Goal: Information Seeking & Learning: Learn about a topic

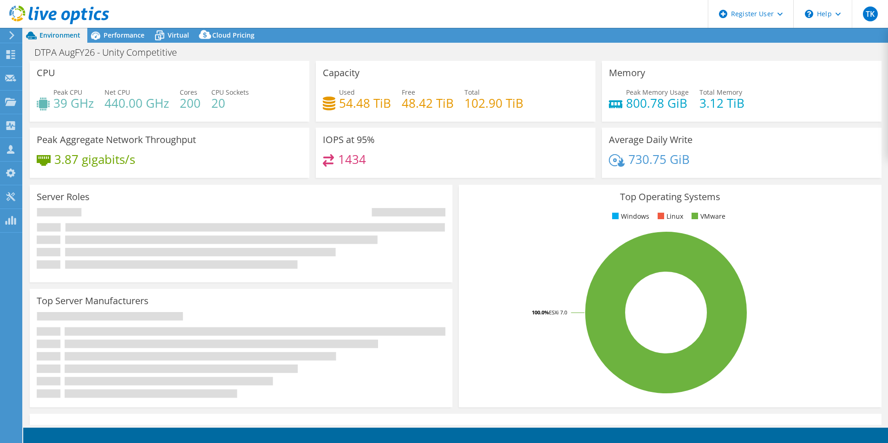
select select "USEast"
select select "USD"
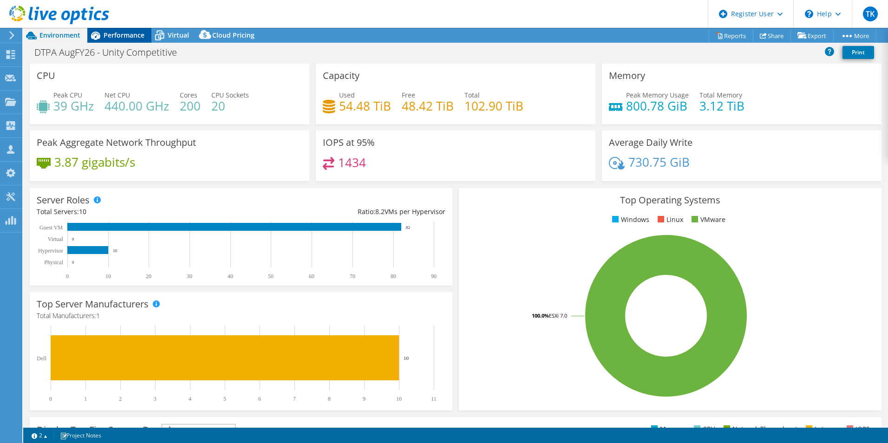
click at [129, 35] on span "Performance" at bounding box center [124, 35] width 41 height 9
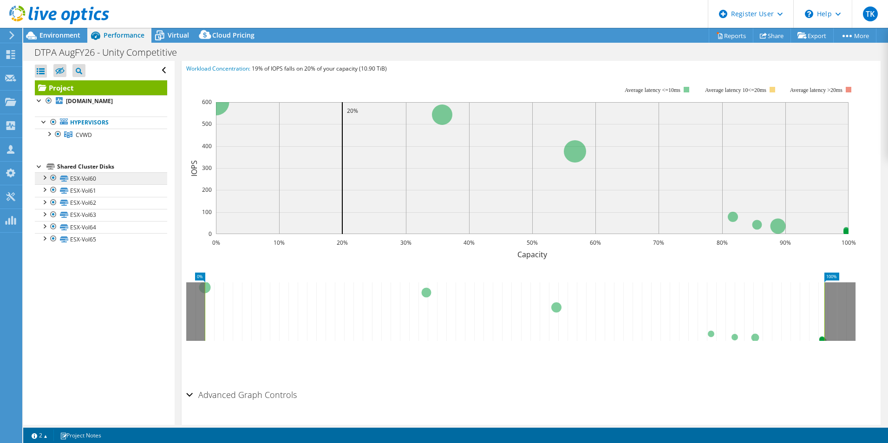
scroll to position [235, 0]
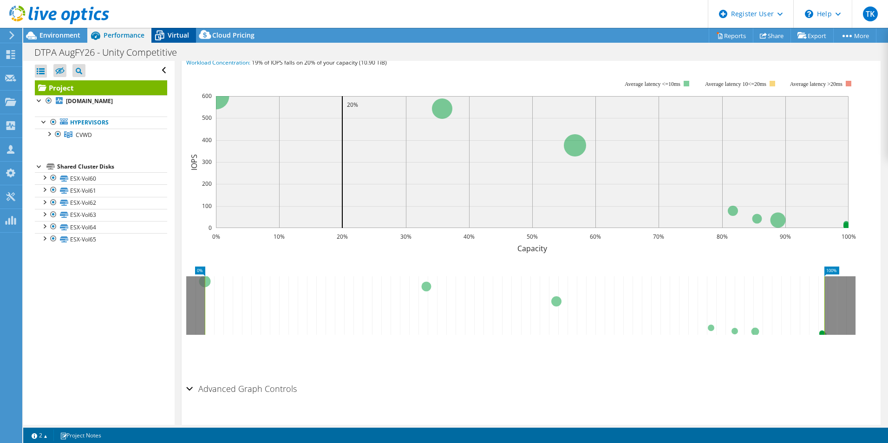
click at [160, 30] on icon at bounding box center [159, 35] width 16 height 16
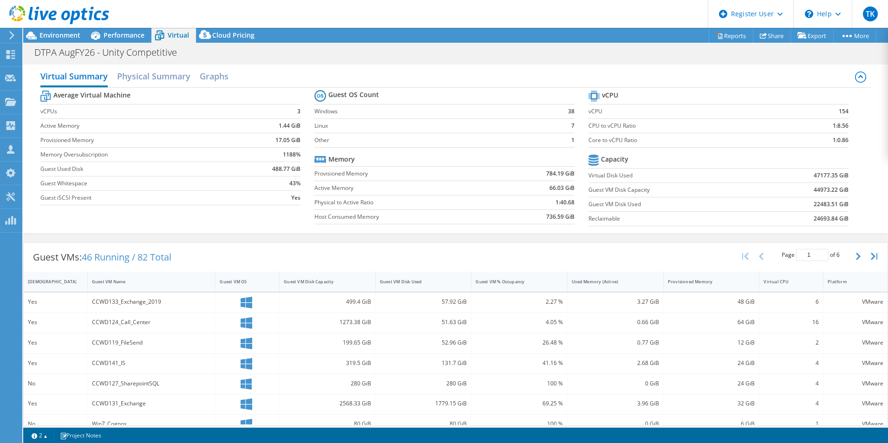
scroll to position [0, 0]
click at [161, 81] on h2 "Physical Summary" at bounding box center [153, 78] width 73 height 20
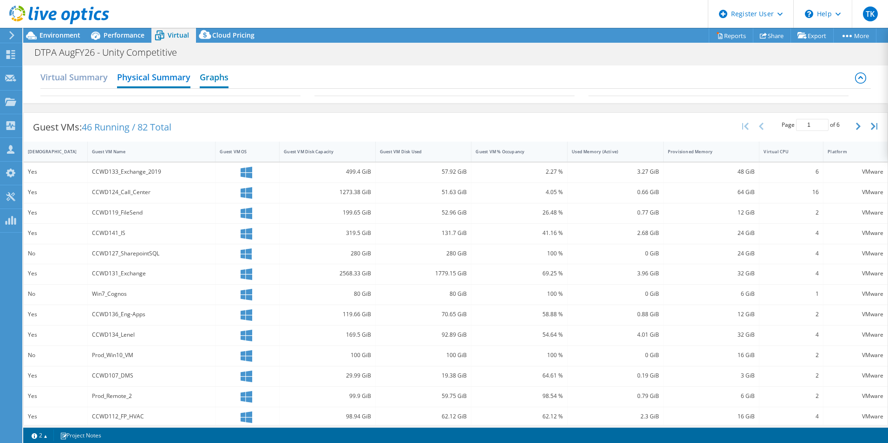
click at [200, 82] on h2 "Graphs" at bounding box center [214, 78] width 29 height 20
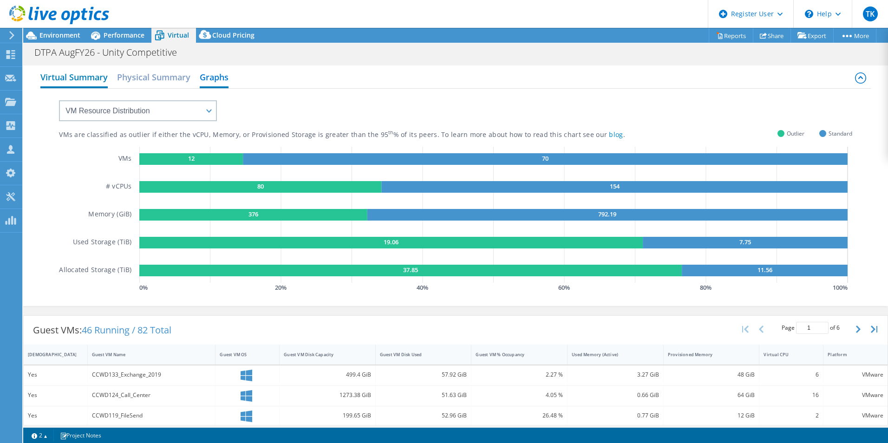
click at [94, 86] on h2 "Virtual Summary" at bounding box center [73, 78] width 67 height 20
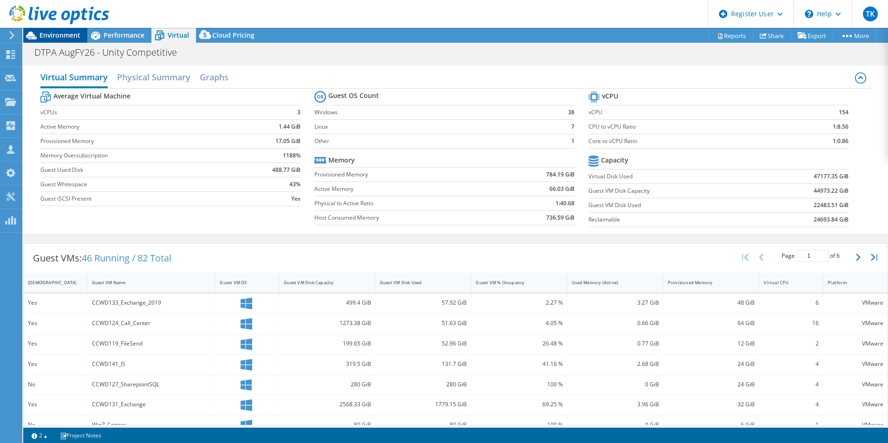
click at [55, 35] on span "Environment" at bounding box center [59, 35] width 41 height 9
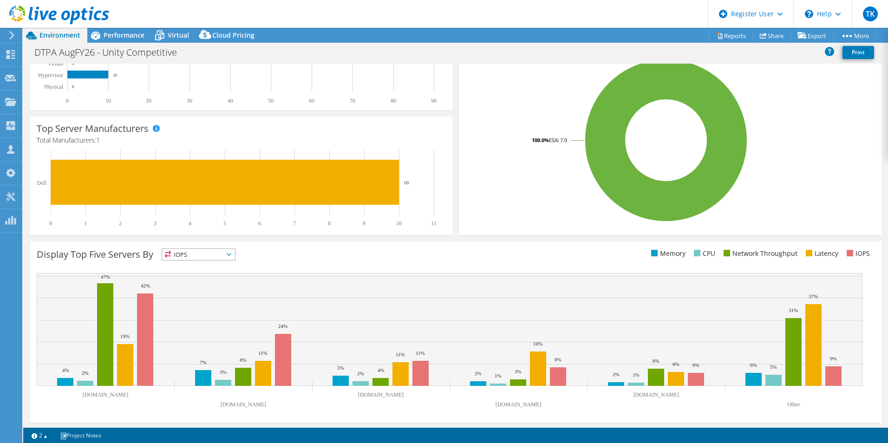
scroll to position [177, 0]
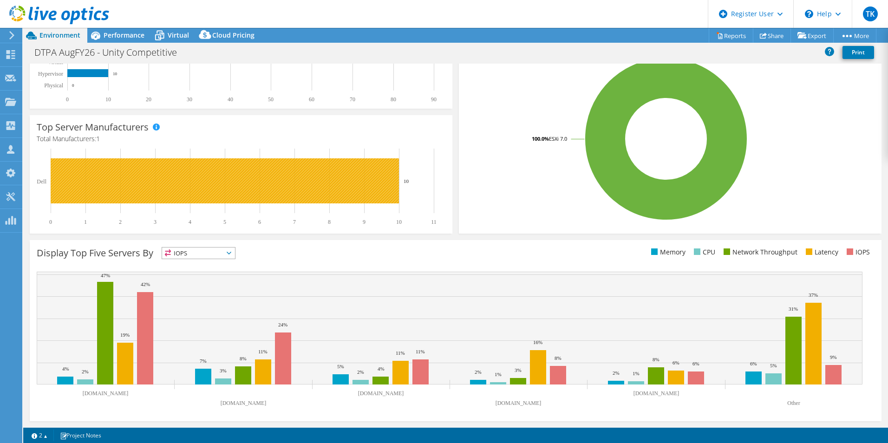
click at [139, 180] on rect at bounding box center [225, 180] width 348 height 45
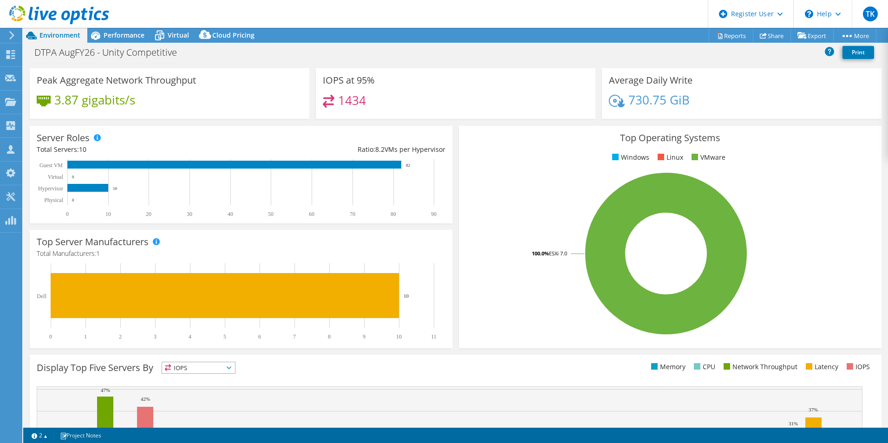
scroll to position [0, 0]
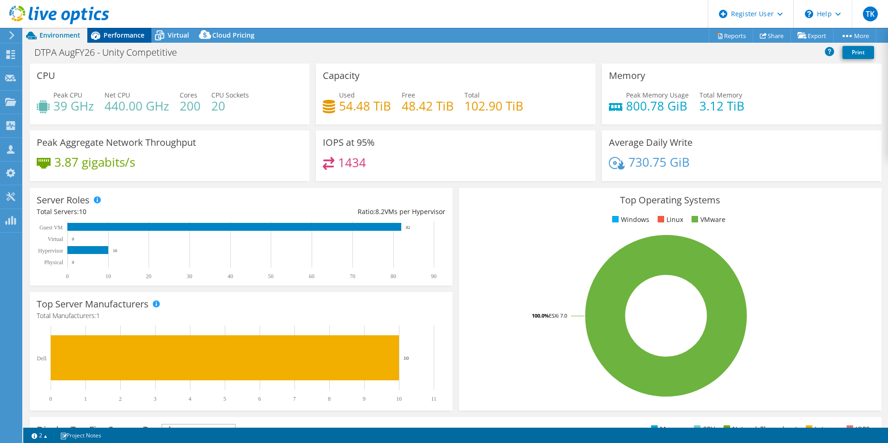
click at [108, 35] on span "Performance" at bounding box center [124, 35] width 41 height 9
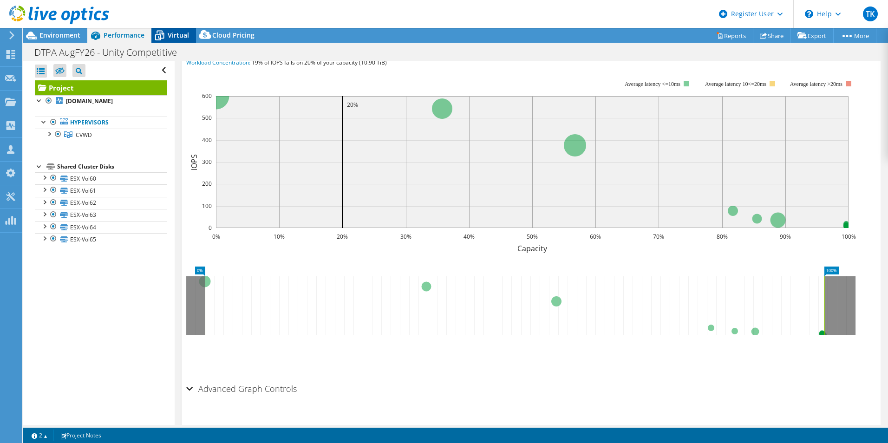
click at [163, 34] on icon at bounding box center [159, 35] width 16 height 16
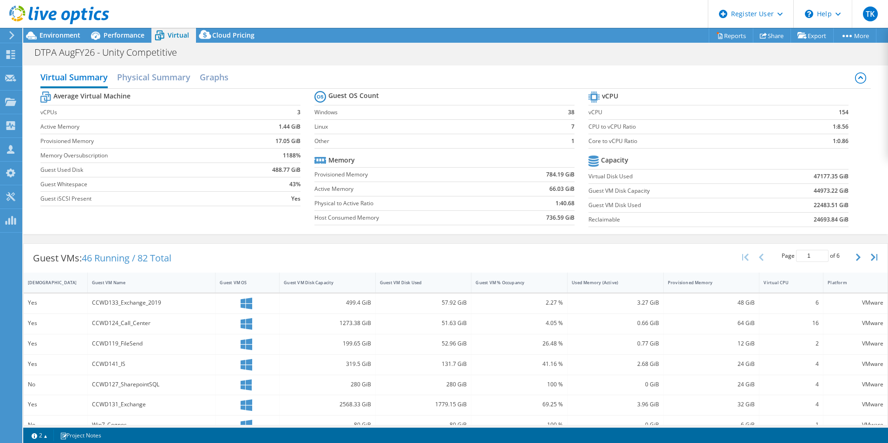
click at [855, 81] on icon at bounding box center [860, 77] width 11 height 11
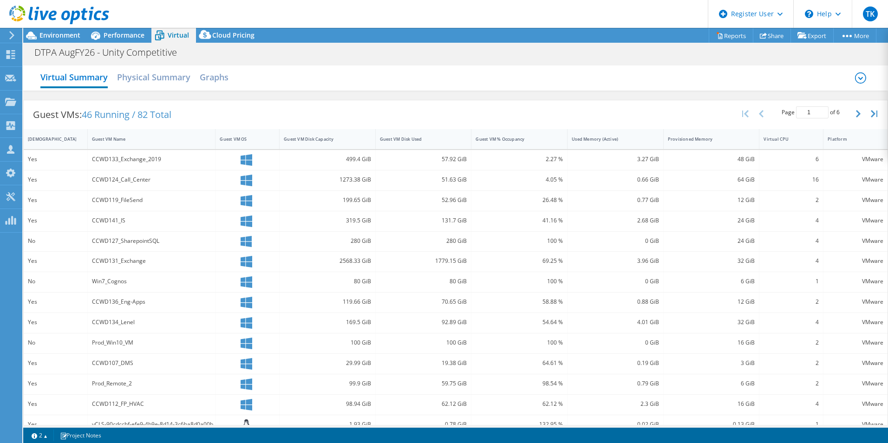
click at [855, 81] on icon at bounding box center [860, 77] width 11 height 11
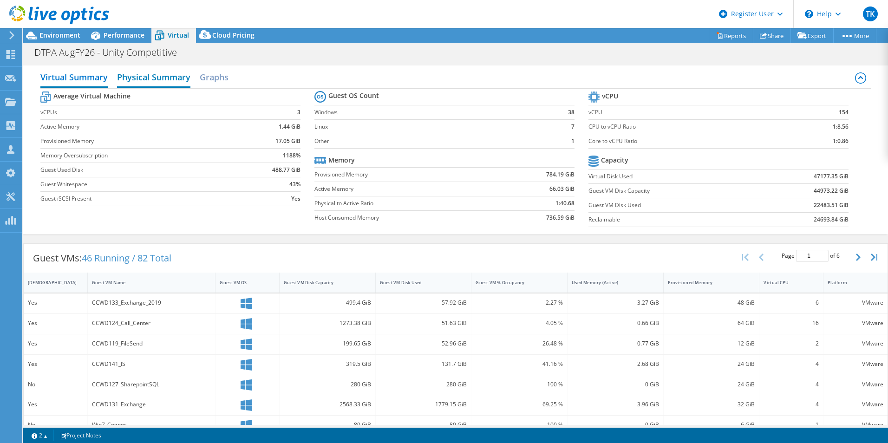
click at [164, 71] on h2 "Physical Summary" at bounding box center [153, 78] width 73 height 20
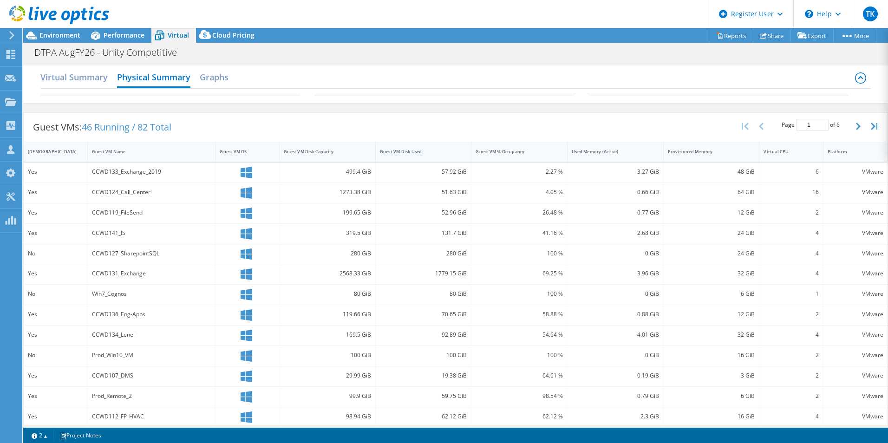
click at [400, 149] on div "Guest VM Disk Used" at bounding box center [418, 152] width 76 height 6
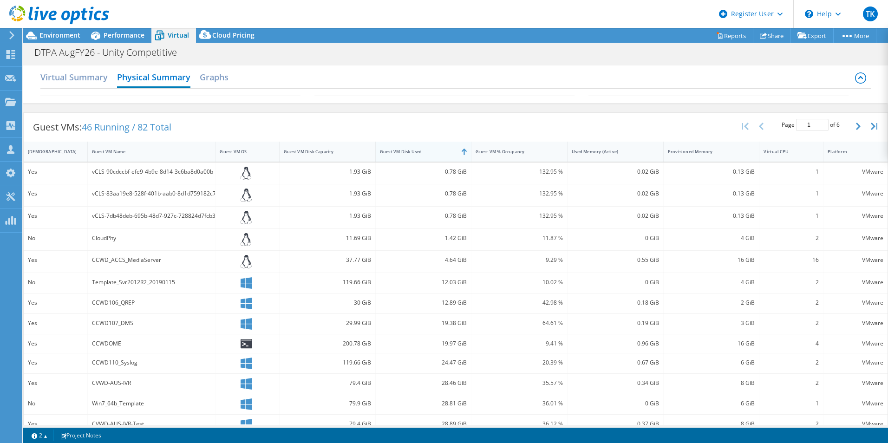
click at [400, 149] on div "Guest VM Disk Used" at bounding box center [418, 152] width 76 height 6
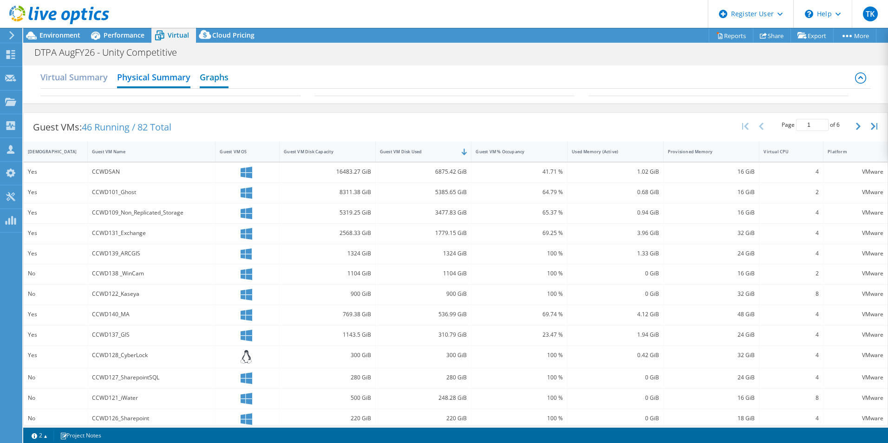
click at [217, 80] on h2 "Graphs" at bounding box center [214, 78] width 29 height 20
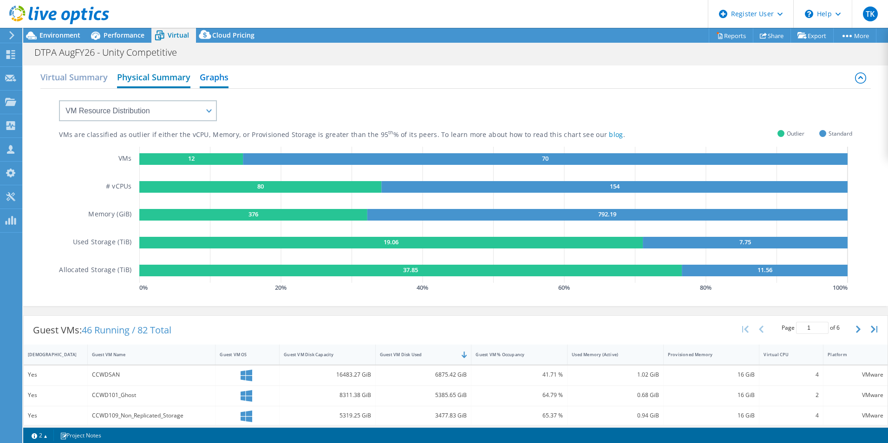
click at [164, 80] on h2 "Physical Summary" at bounding box center [153, 78] width 73 height 20
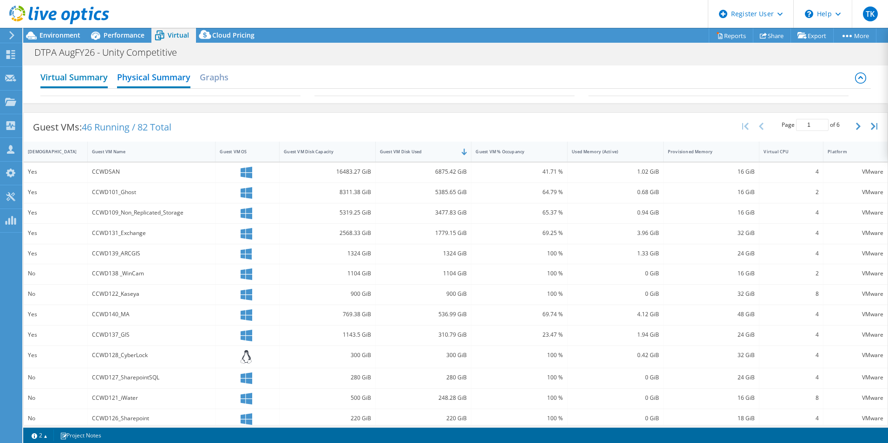
click at [103, 80] on h2 "Virtual Summary" at bounding box center [73, 78] width 67 height 20
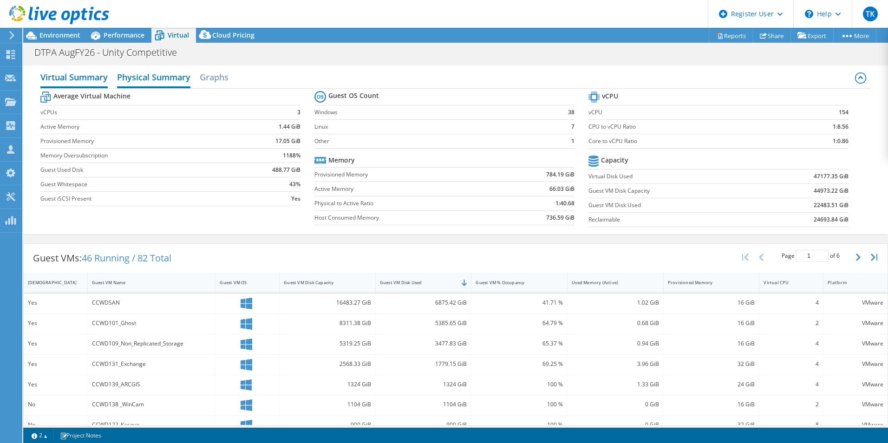
click at [157, 78] on h2 "Physical Summary" at bounding box center [153, 78] width 73 height 20
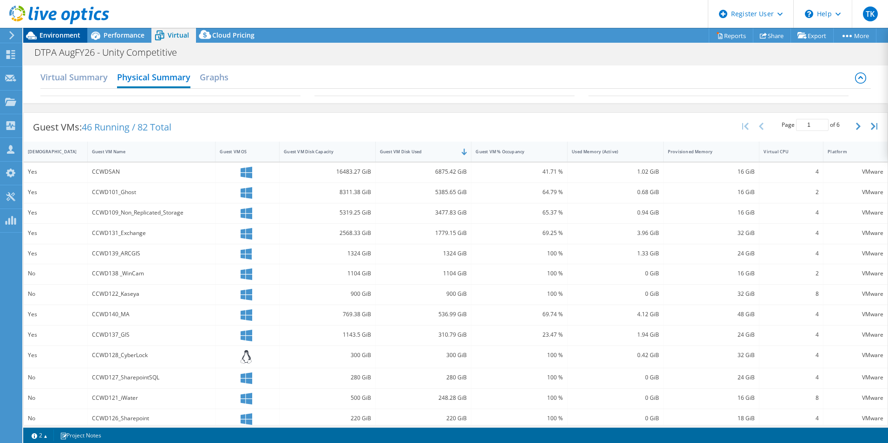
click at [58, 32] on span "Environment" at bounding box center [59, 35] width 41 height 9
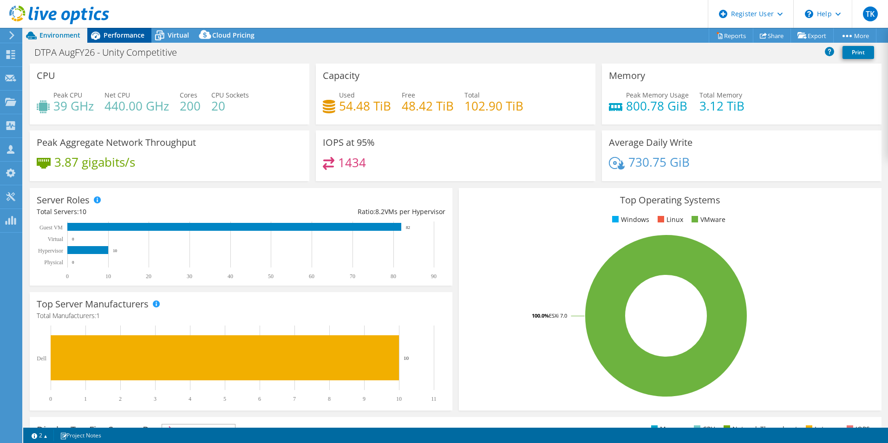
click at [118, 31] on span "Performance" at bounding box center [124, 35] width 41 height 9
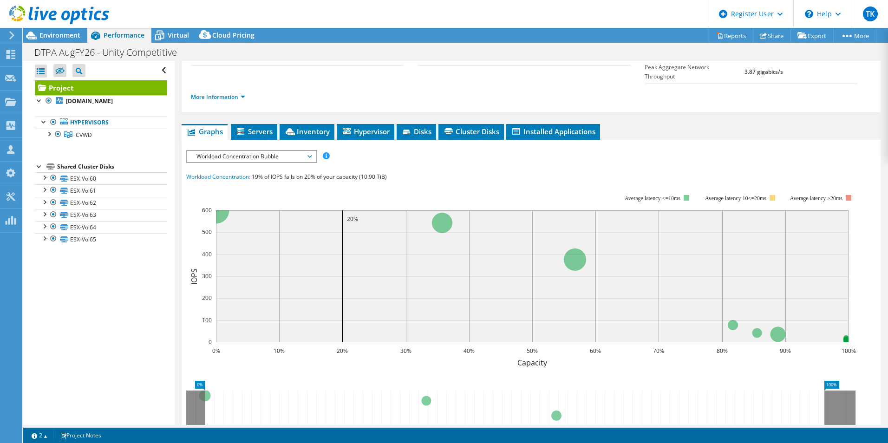
scroll to position [49, 0]
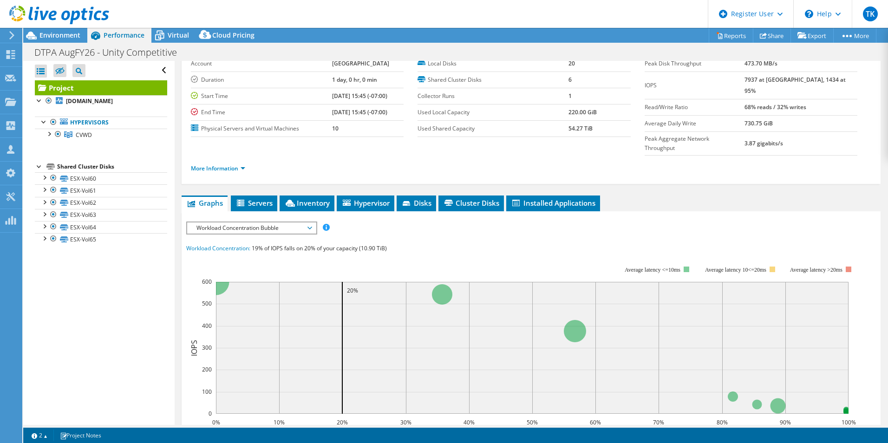
click at [231, 222] on span "Workload Concentration Bubble" at bounding box center [251, 227] width 119 height 11
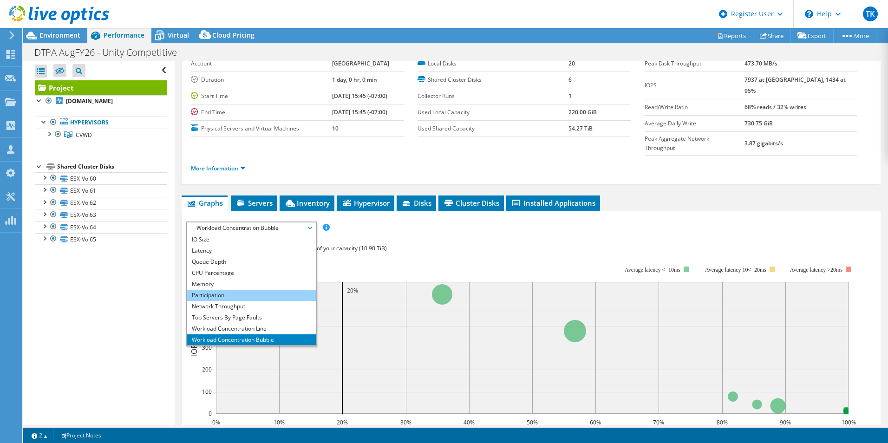
scroll to position [33, 0]
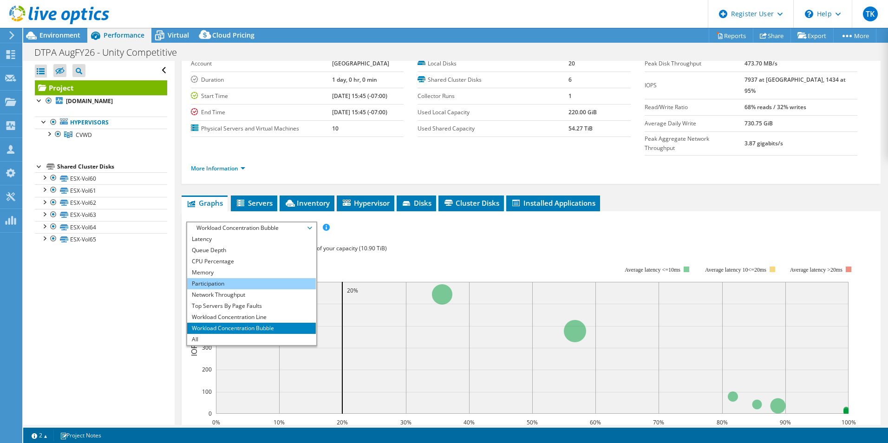
click at [228, 312] on li "Workload Concentration Line" at bounding box center [251, 317] width 129 height 11
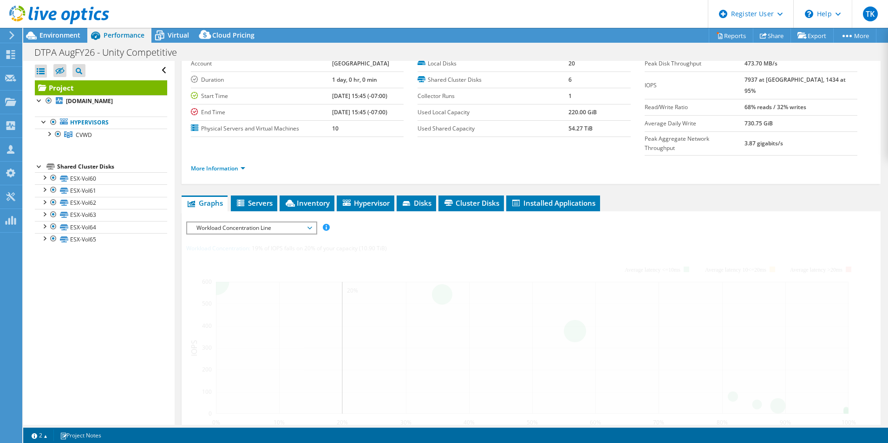
click at [222, 221] on div at bounding box center [531, 393] width 690 height 344
click at [225, 222] on span "Workload Concentration Line" at bounding box center [251, 227] width 119 height 11
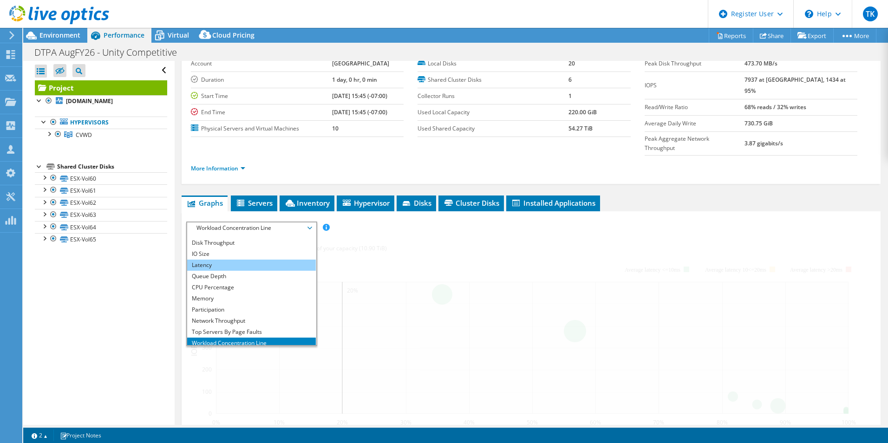
scroll to position [0, 0]
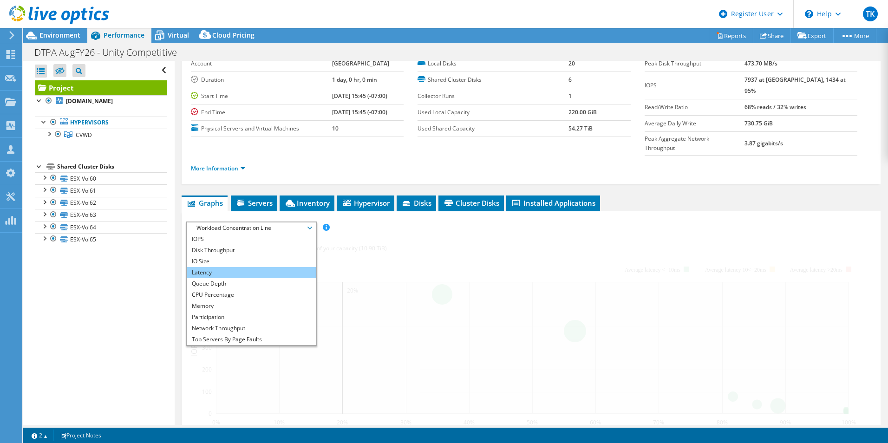
click at [223, 267] on li "Latency" at bounding box center [251, 272] width 129 height 11
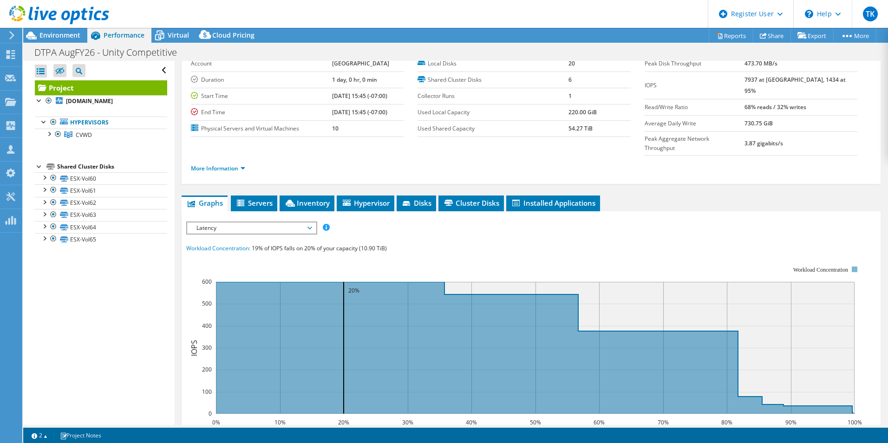
click at [267, 222] on span "Latency" at bounding box center [251, 227] width 119 height 11
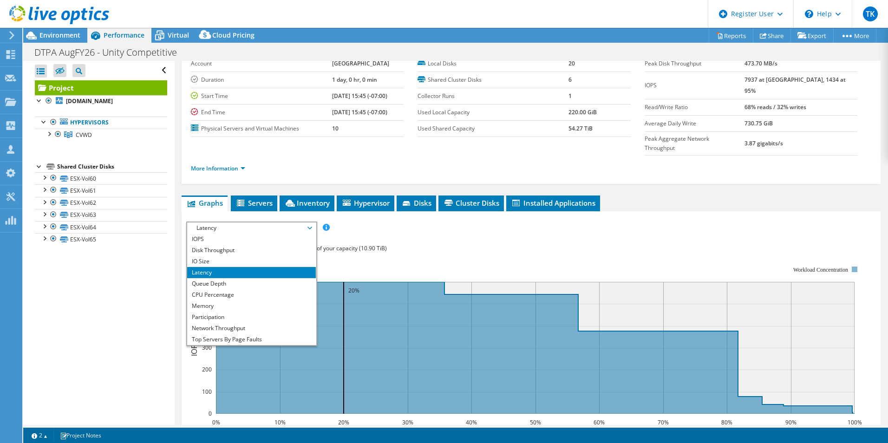
click at [406, 221] on div "IOPS Disk Throughput IO Size Latency Queue Depth CPU Percentage Memory Page Fau…" at bounding box center [531, 393] width 690 height 344
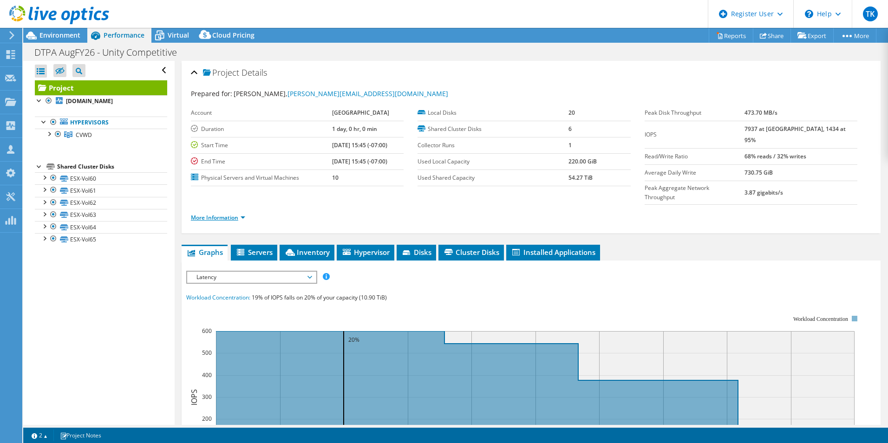
click at [195, 214] on link "More Information" at bounding box center [218, 218] width 54 height 8
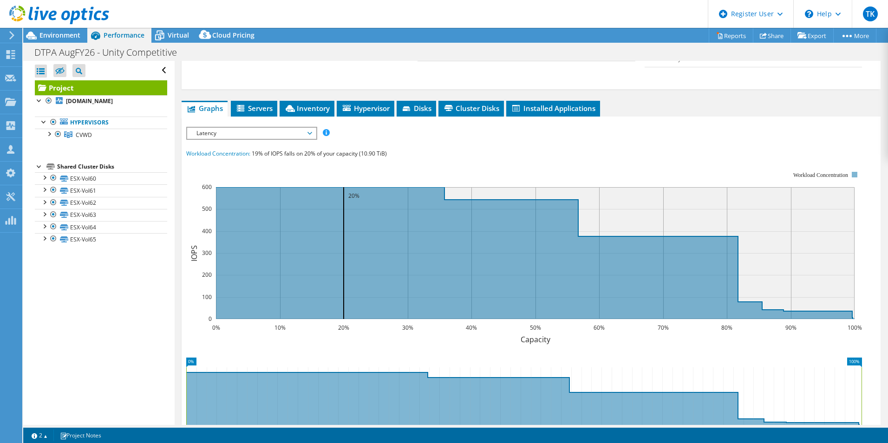
scroll to position [232, 0]
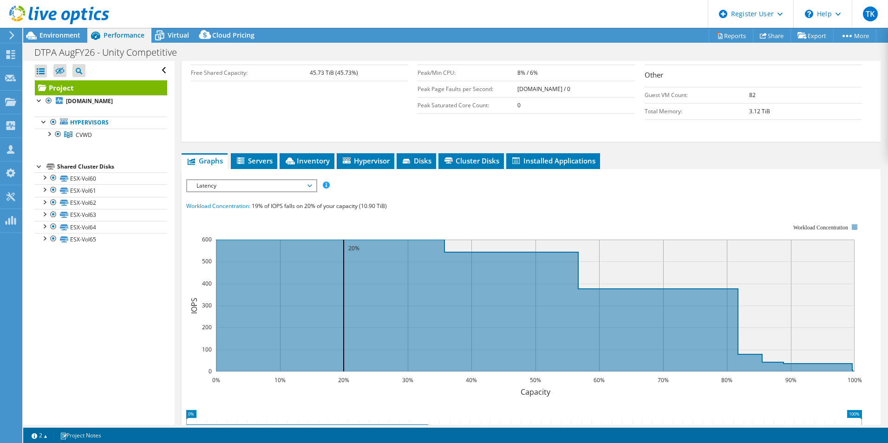
click at [263, 180] on span "Latency" at bounding box center [251, 185] width 119 height 11
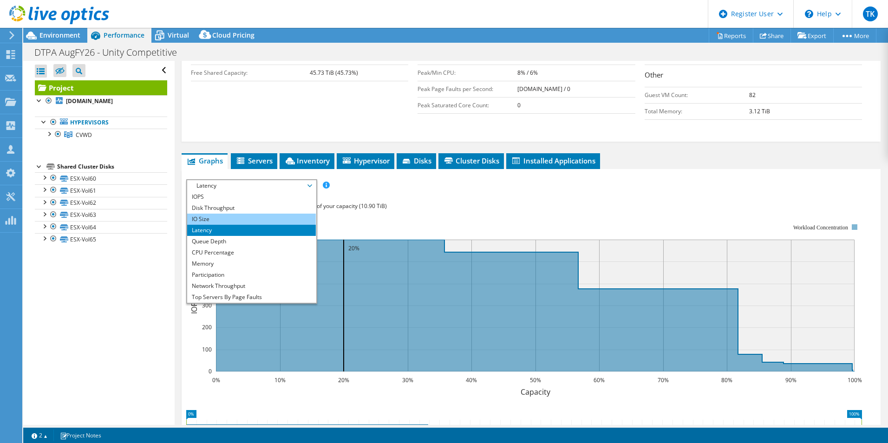
scroll to position [186, 0]
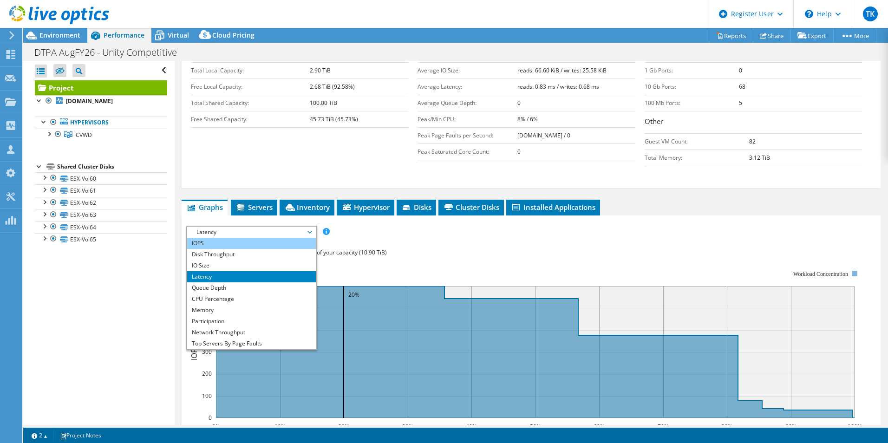
click at [247, 238] on li "IOPS" at bounding box center [251, 243] width 129 height 11
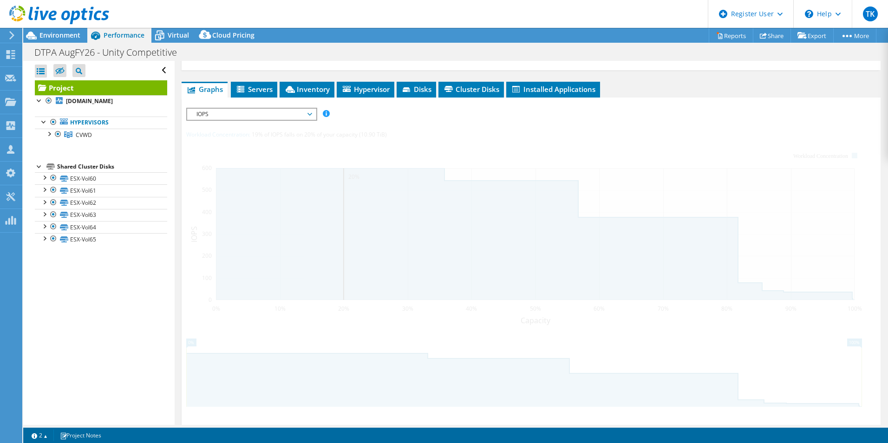
scroll to position [236, 0]
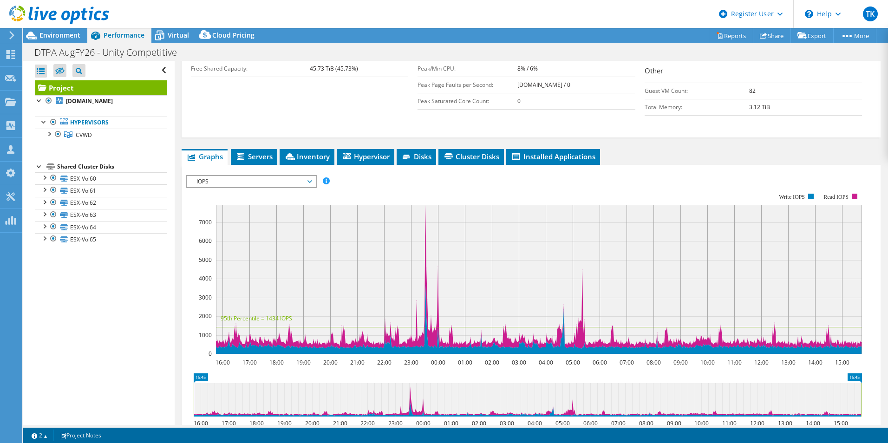
click at [255, 176] on span "IOPS" at bounding box center [251, 181] width 119 height 11
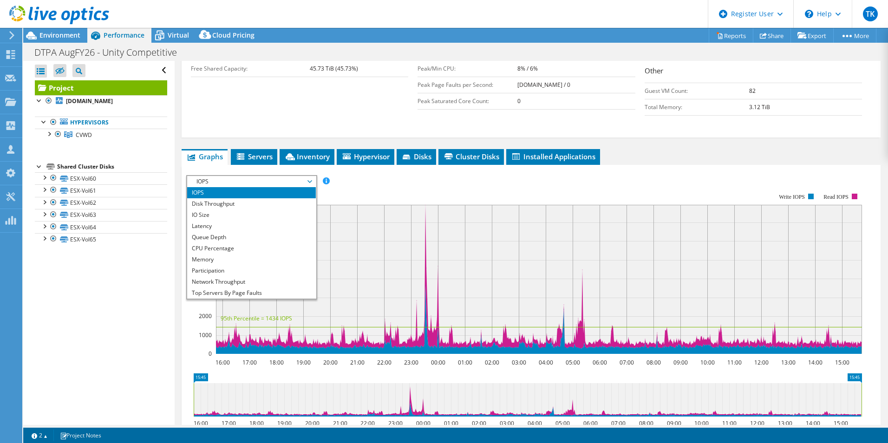
click at [444, 181] on rect at bounding box center [524, 274] width 676 height 186
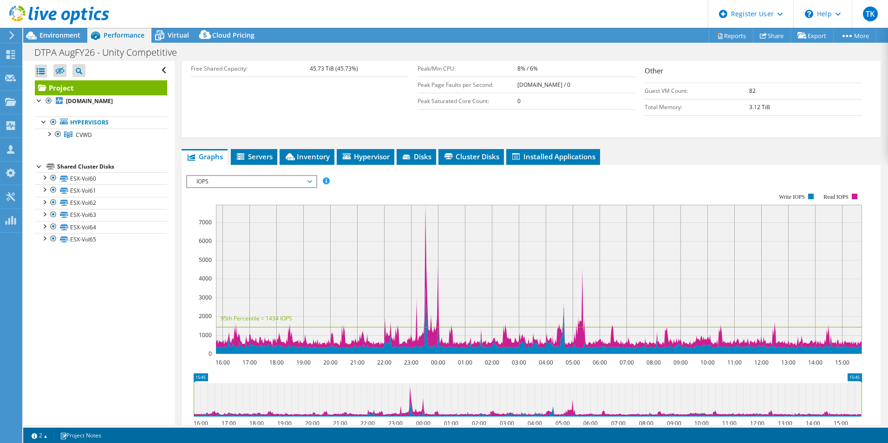
click at [244, 176] on span "IOPS" at bounding box center [251, 181] width 119 height 11
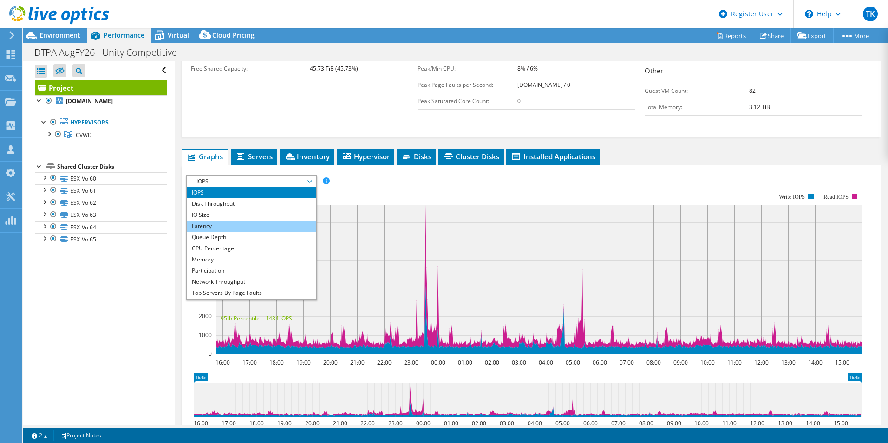
click at [234, 221] on li "Latency" at bounding box center [251, 226] width 129 height 11
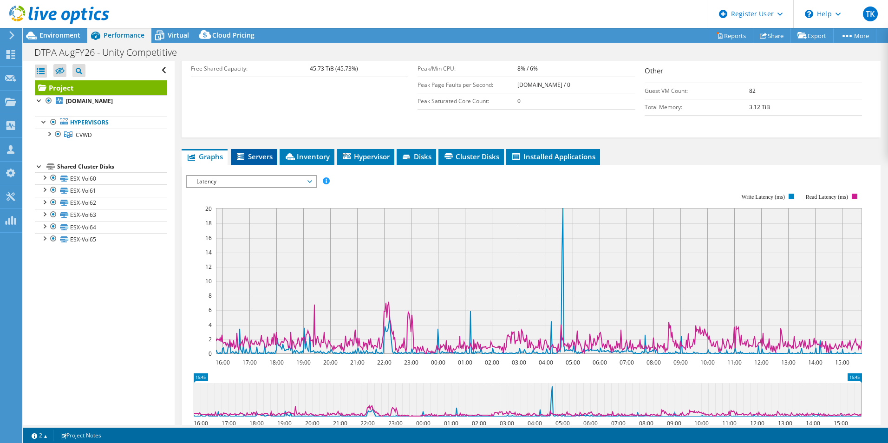
click at [268, 152] on span "Servers" at bounding box center [253, 156] width 37 height 9
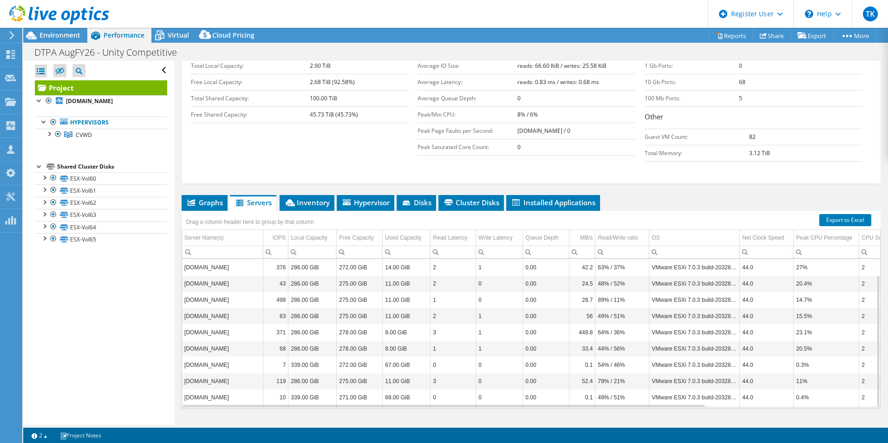
scroll to position [18, 0]
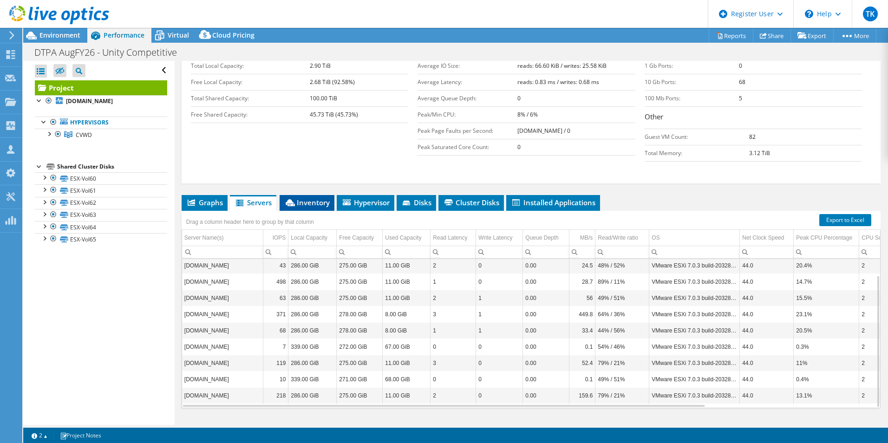
click at [294, 199] on icon at bounding box center [290, 202] width 9 height 7
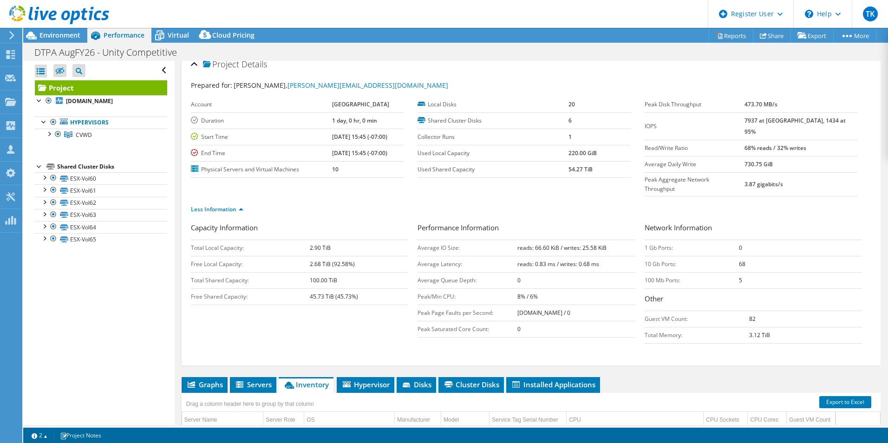
scroll to position [0, 0]
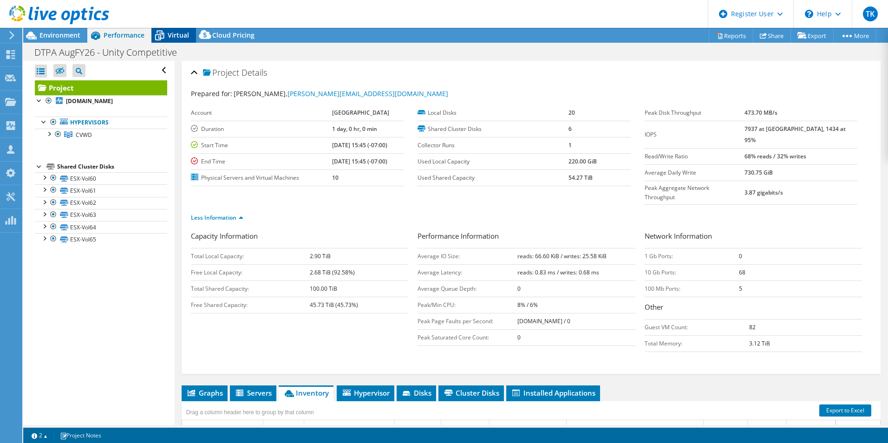
click at [161, 42] on icon at bounding box center [159, 35] width 16 height 16
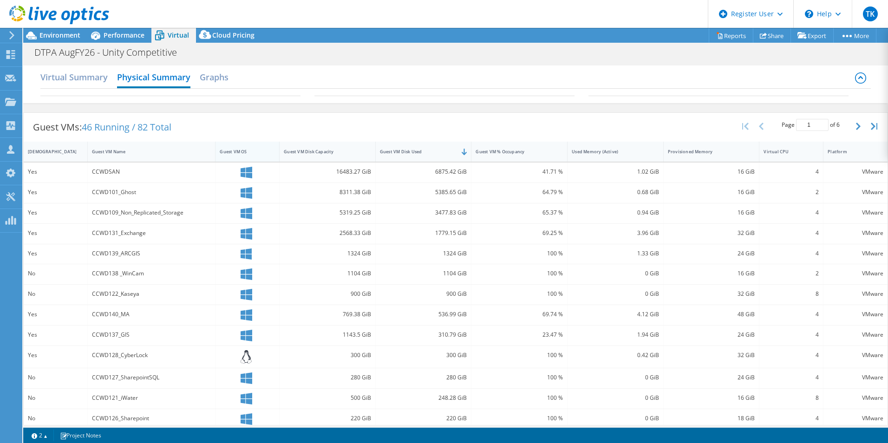
scroll to position [52, 0]
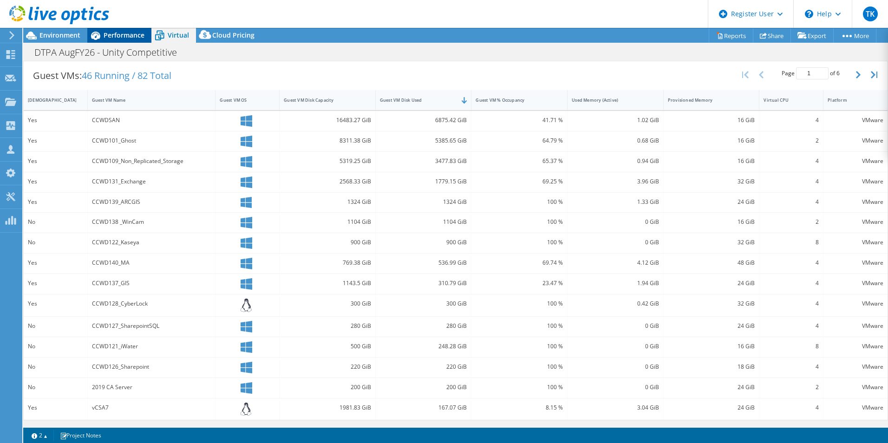
click at [117, 35] on span "Performance" at bounding box center [124, 35] width 41 height 9
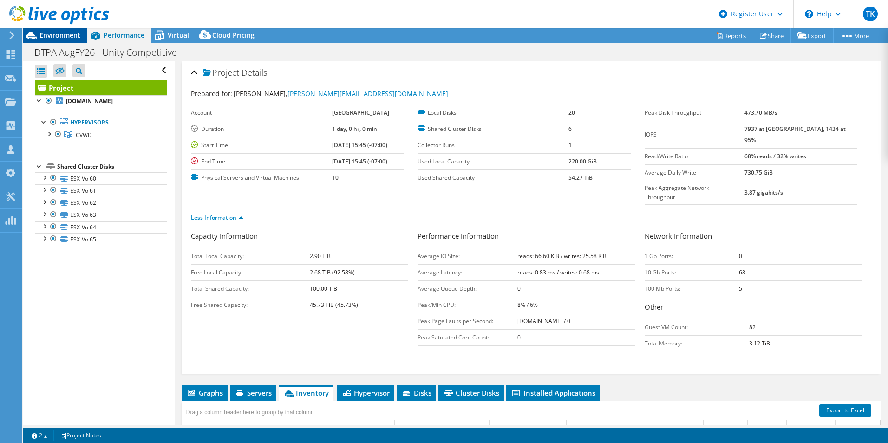
scroll to position [0, 0]
click at [59, 34] on span "Environment" at bounding box center [59, 35] width 41 height 9
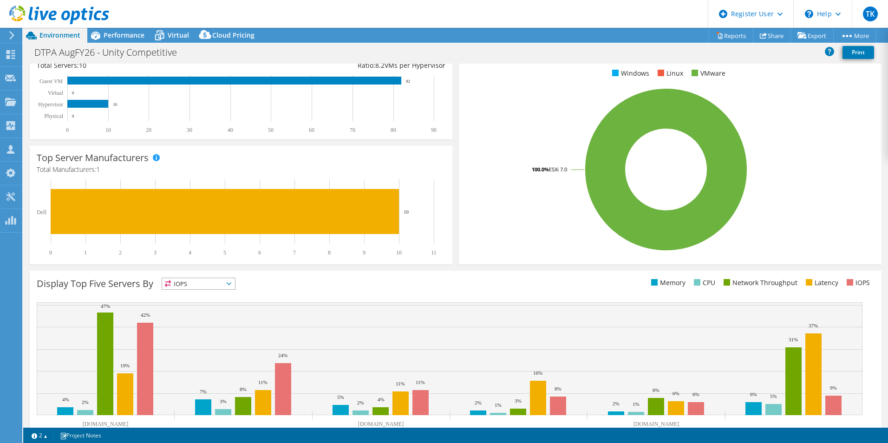
scroll to position [177, 0]
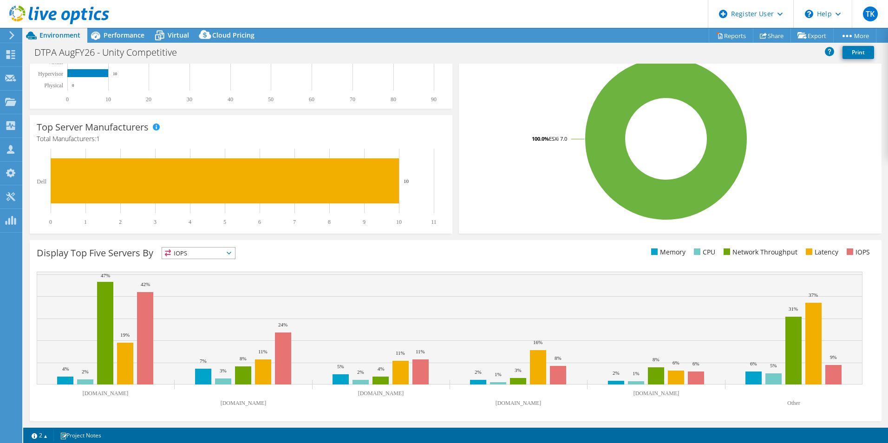
click at [173, 250] on span "IOPS" at bounding box center [198, 252] width 73 height 11
click at [187, 272] on li "Memory" at bounding box center [198, 278] width 73 height 13
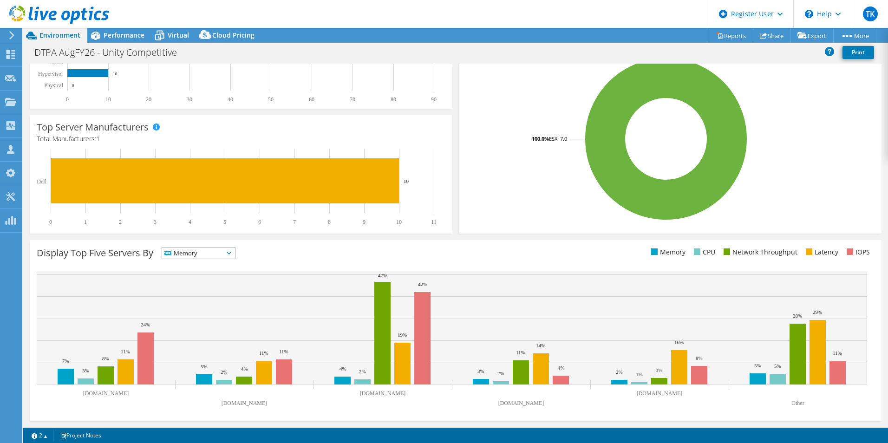
click at [187, 255] on span "Memory" at bounding box center [192, 252] width 61 height 11
click at [193, 265] on li "IOPS" at bounding box center [198, 265] width 73 height 13
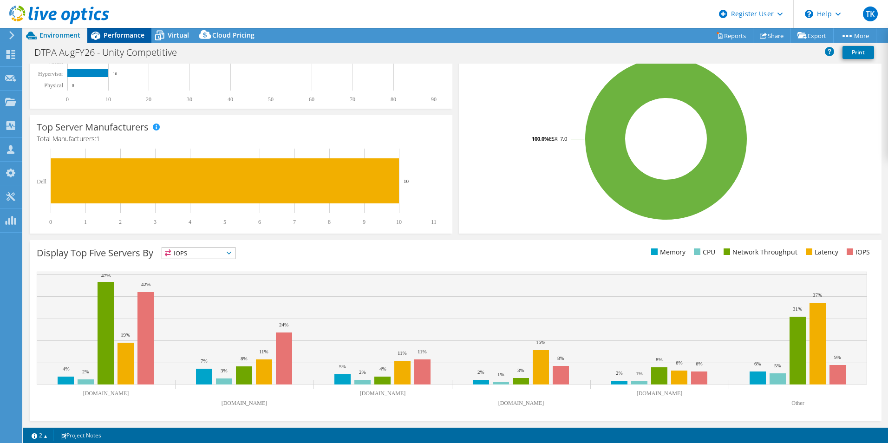
click at [125, 35] on span "Performance" at bounding box center [124, 35] width 41 height 9
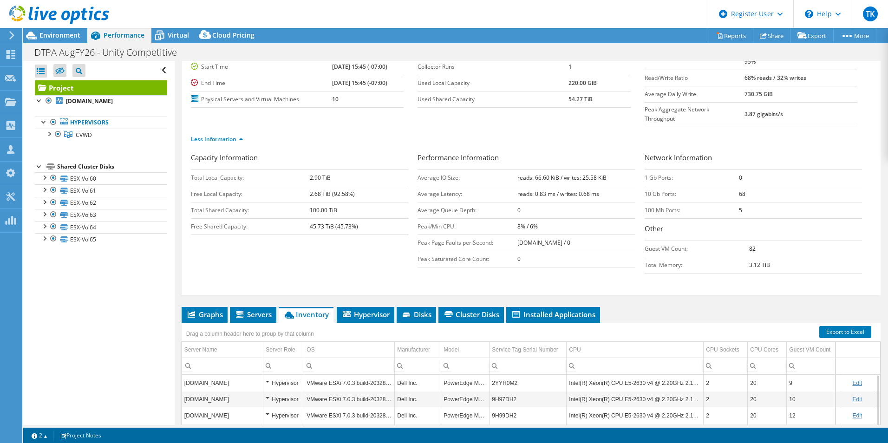
scroll to position [190, 0]
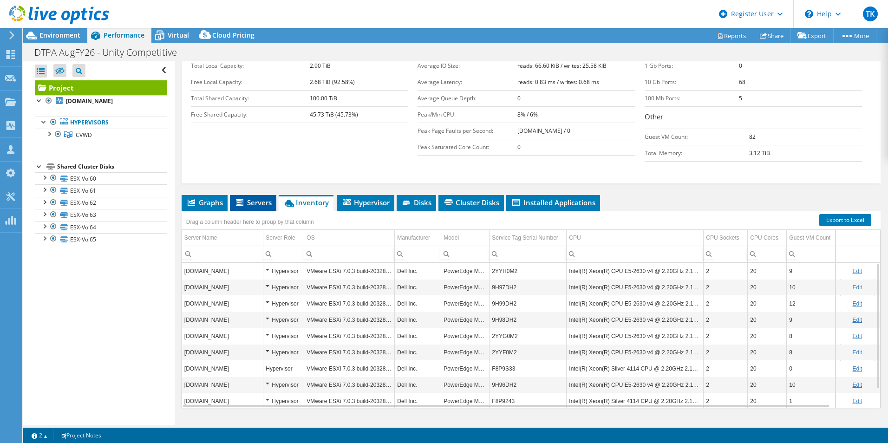
click at [234, 198] on span "Servers" at bounding box center [252, 202] width 37 height 9
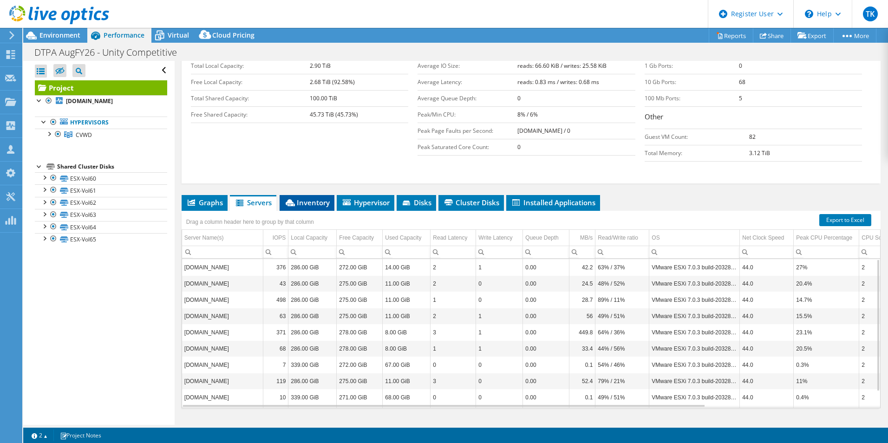
click at [315, 198] on span "Inventory" at bounding box center [307, 202] width 46 height 9
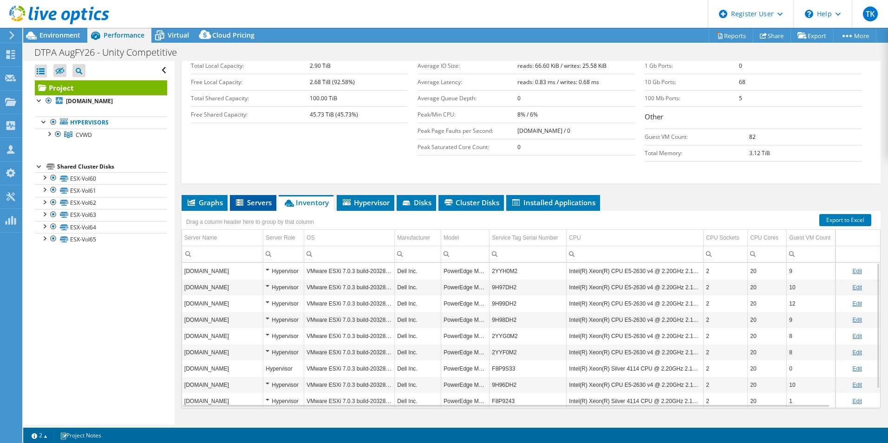
click at [263, 198] on span "Servers" at bounding box center [252, 202] width 37 height 9
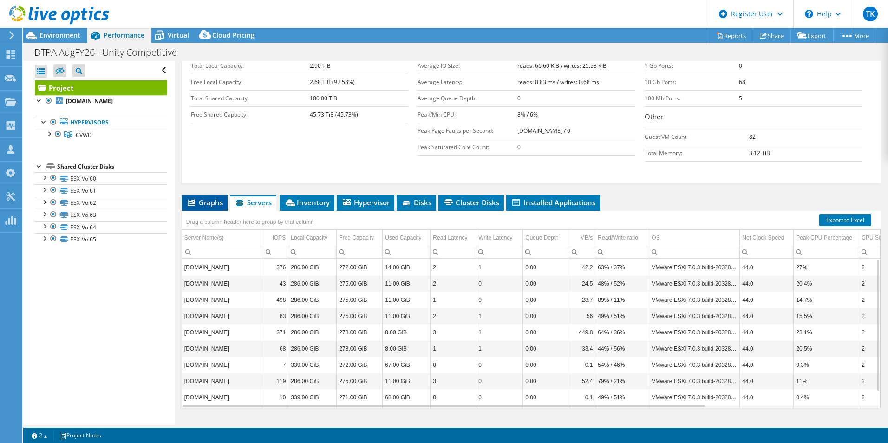
click at [215, 198] on span "Graphs" at bounding box center [204, 202] width 37 height 9
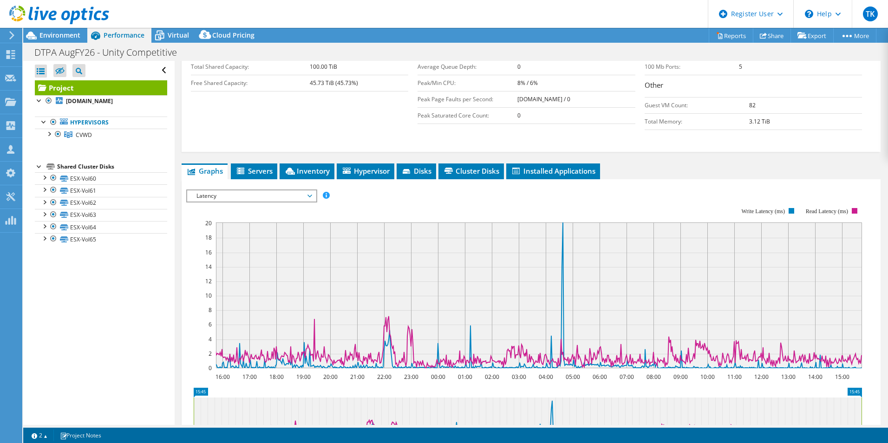
scroll to position [237, 0]
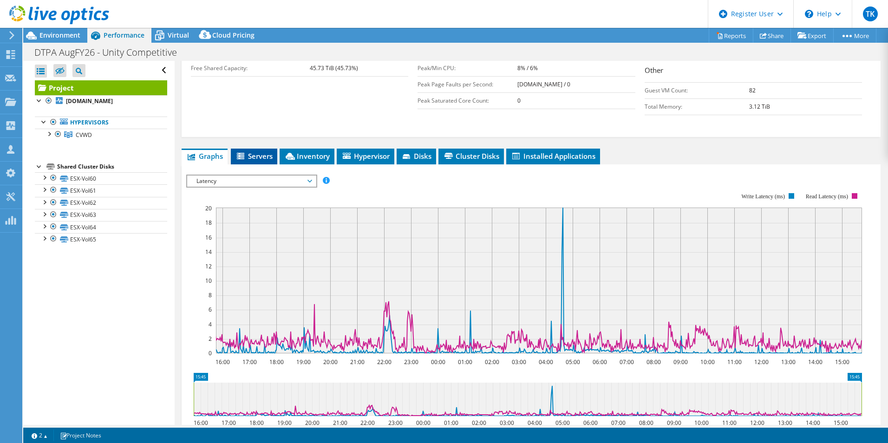
click at [239, 153] on icon at bounding box center [240, 156] width 7 height 7
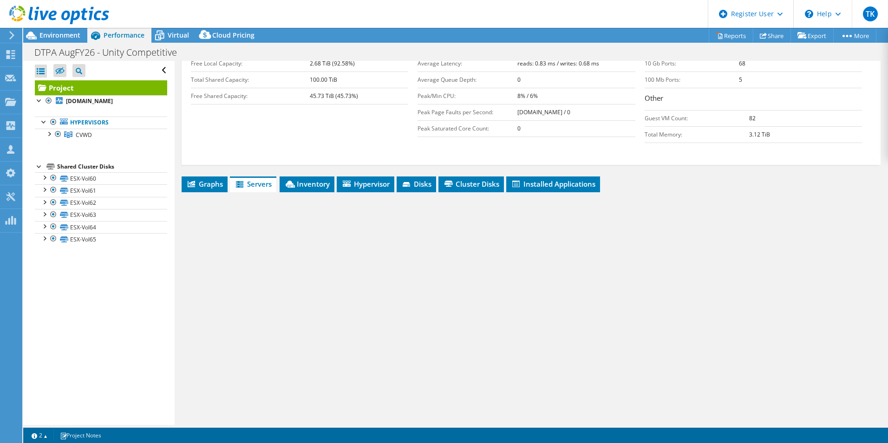
scroll to position [190, 0]
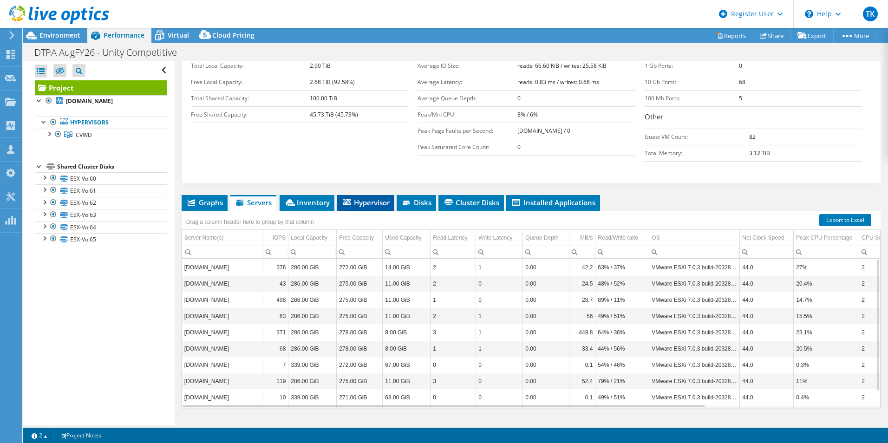
click at [363, 198] on span "Hypervisor" at bounding box center [365, 202] width 48 height 9
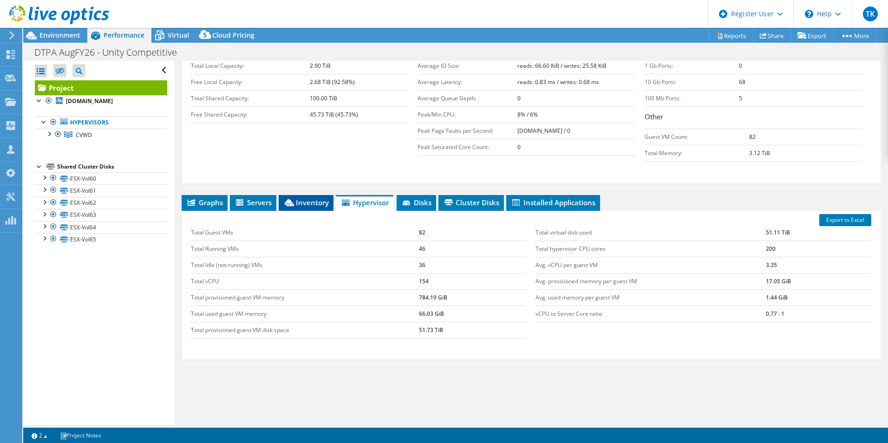
click at [320, 198] on span "Inventory" at bounding box center [306, 202] width 46 height 9
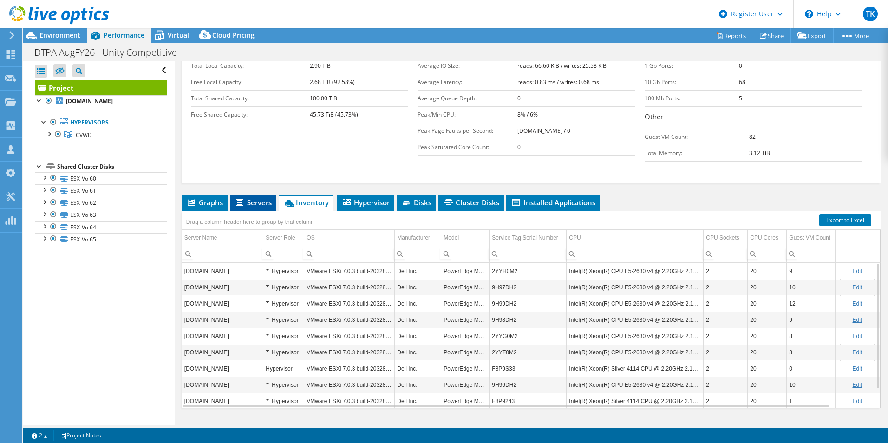
click at [260, 195] on li "Servers" at bounding box center [253, 203] width 46 height 16
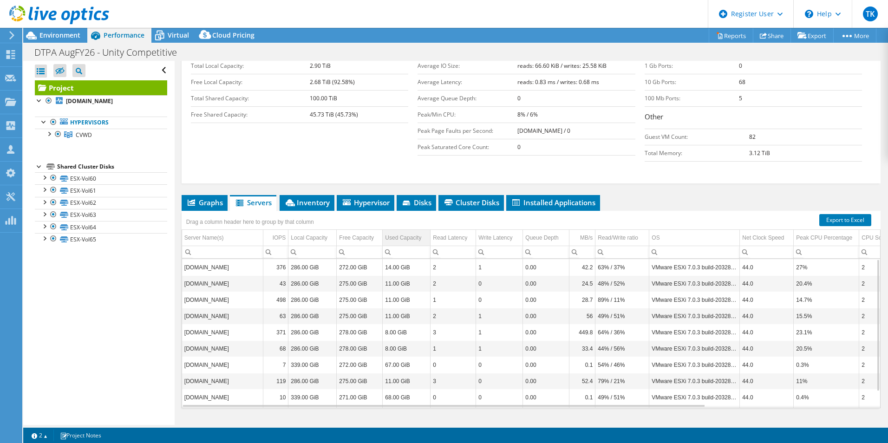
click at [405, 232] on div "Used Capacity" at bounding box center [403, 237] width 36 height 11
click at [405, 232] on div "Used Capacity" at bounding box center [402, 237] width 35 height 11
click at [313, 195] on li "Inventory" at bounding box center [307, 203] width 55 height 16
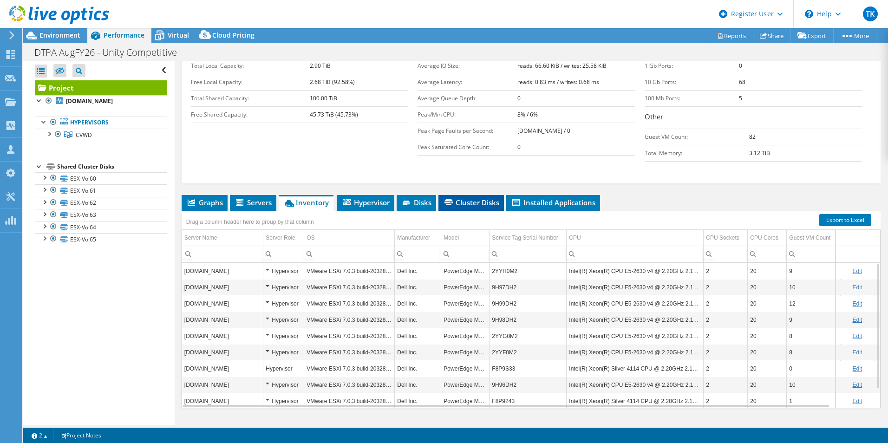
click at [461, 198] on span "Cluster Disks" at bounding box center [471, 202] width 56 height 9
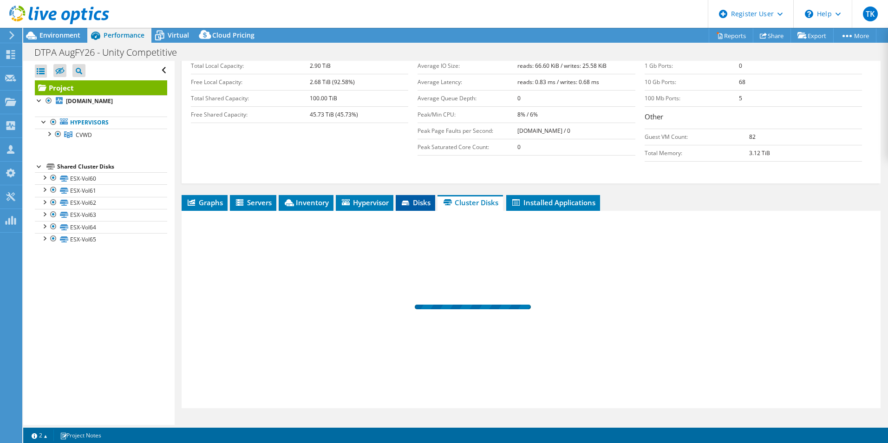
click at [407, 201] on icon at bounding box center [405, 203] width 7 height 5
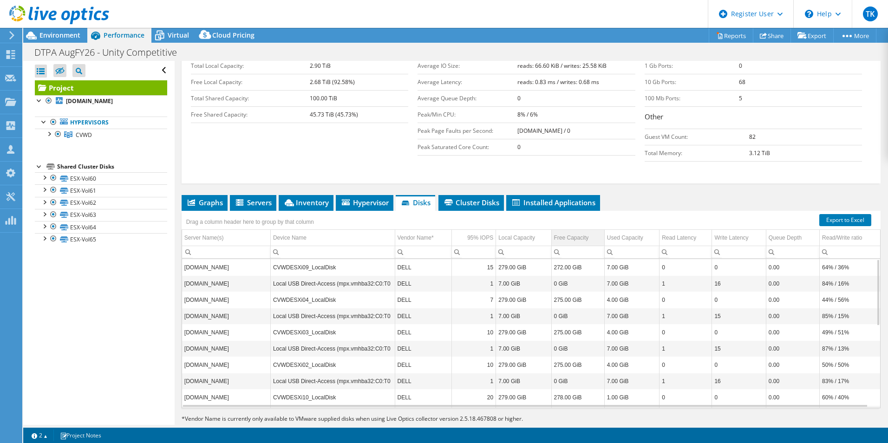
click at [584, 232] on div "Free Capacity" at bounding box center [571, 237] width 35 height 11
click at [630, 230] on td "Used Capacity" at bounding box center [631, 238] width 55 height 16
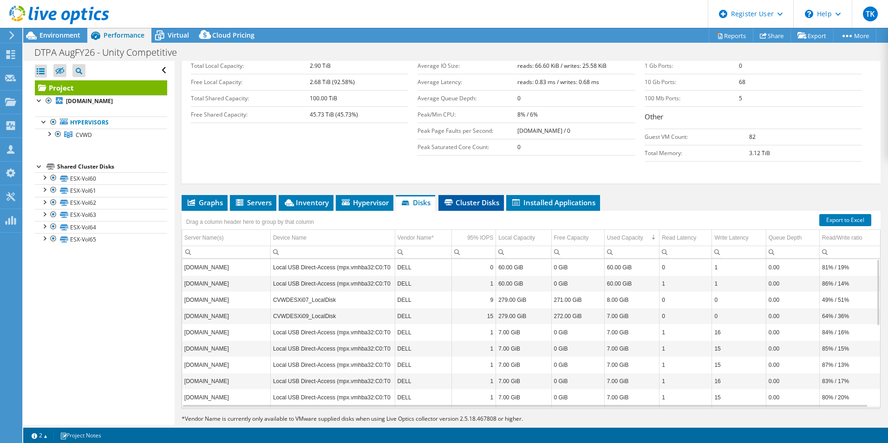
click at [487, 198] on span "Cluster Disks" at bounding box center [471, 202] width 56 height 9
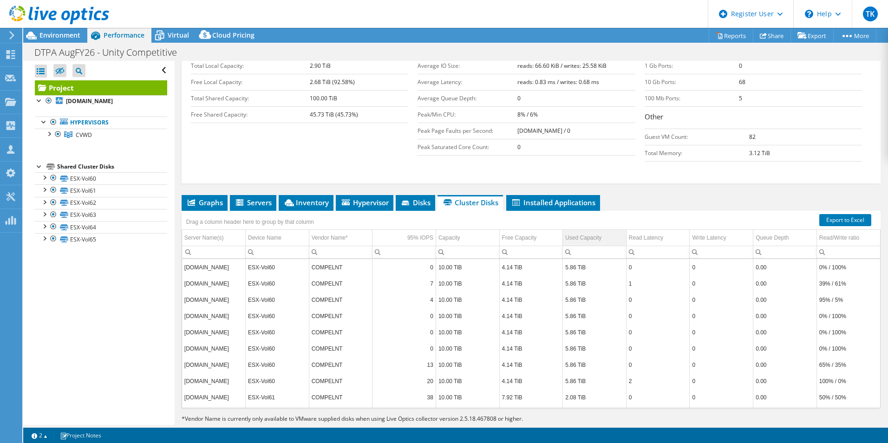
click at [592, 232] on div "Used Capacity" at bounding box center [583, 237] width 36 height 11
click at [566, 198] on span "Installed Applications" at bounding box center [553, 202] width 85 height 9
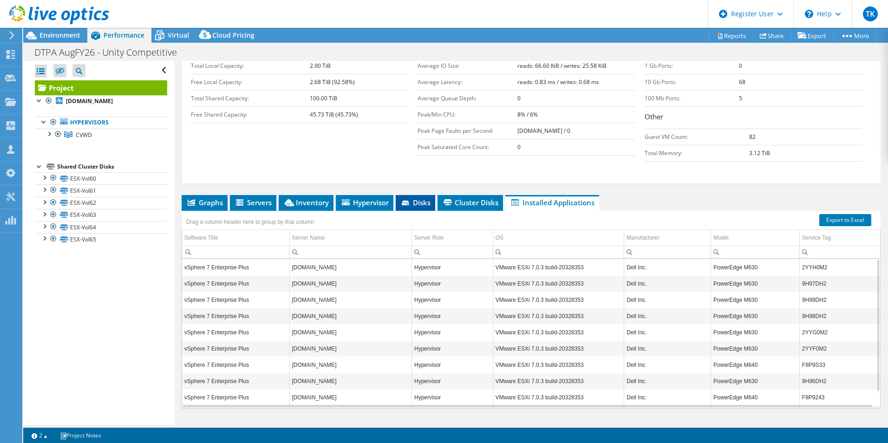
click at [405, 201] on icon at bounding box center [405, 203] width 7 height 5
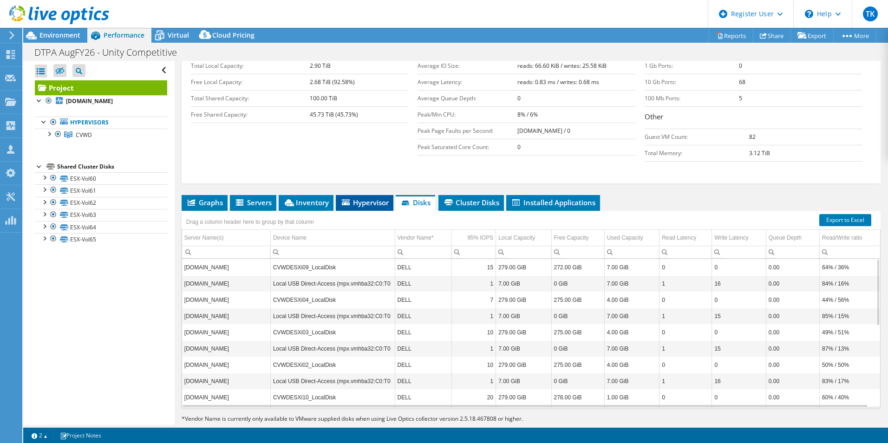
click at [353, 198] on span "Hypervisor" at bounding box center [364, 202] width 48 height 9
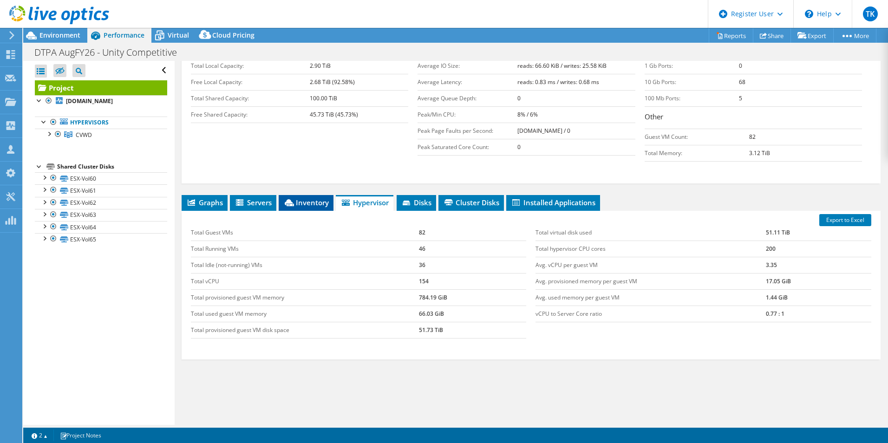
click at [290, 199] on icon at bounding box center [289, 202] width 9 height 7
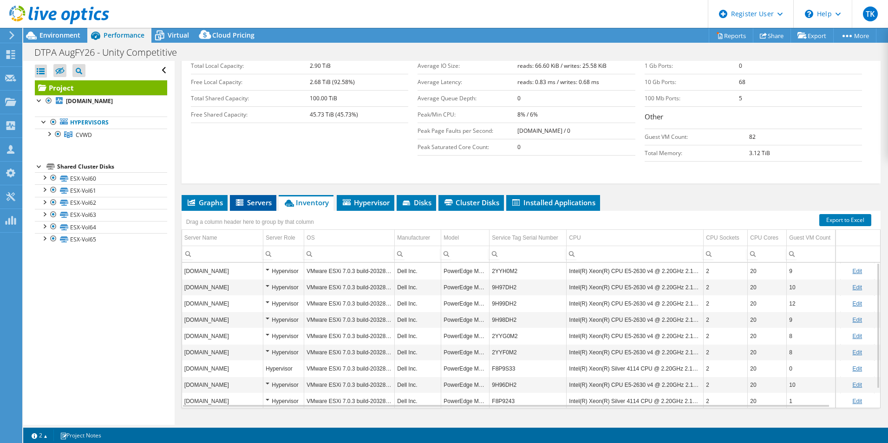
click at [253, 198] on span "Servers" at bounding box center [252, 202] width 37 height 9
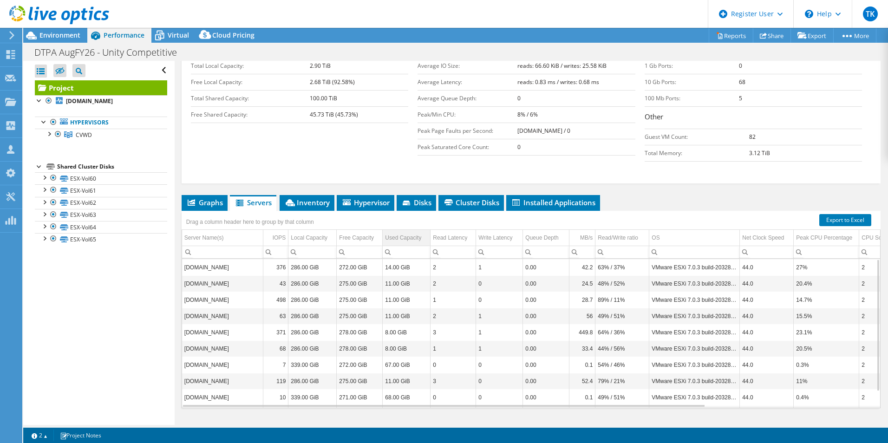
click at [406, 232] on div "Used Capacity" at bounding box center [403, 237] width 36 height 11
click at [406, 232] on div "Used Capacity" at bounding box center [402, 237] width 35 height 11
click at [213, 195] on li "Graphs" at bounding box center [205, 203] width 46 height 16
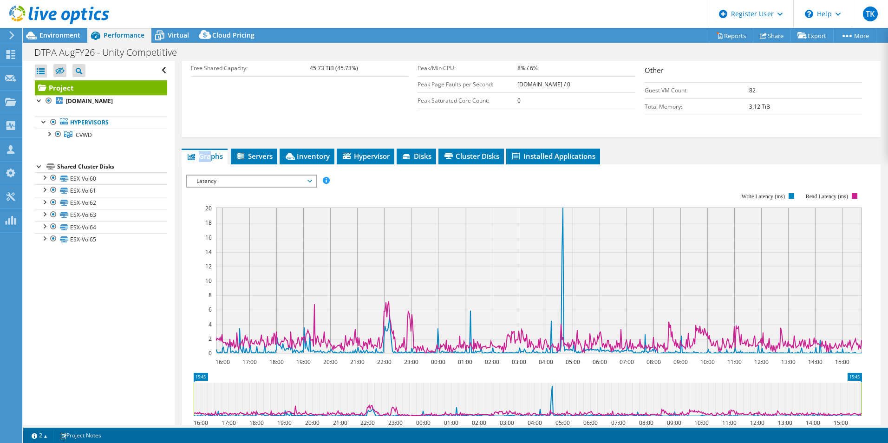
click at [209, 248] on text "14" at bounding box center [208, 252] width 7 height 8
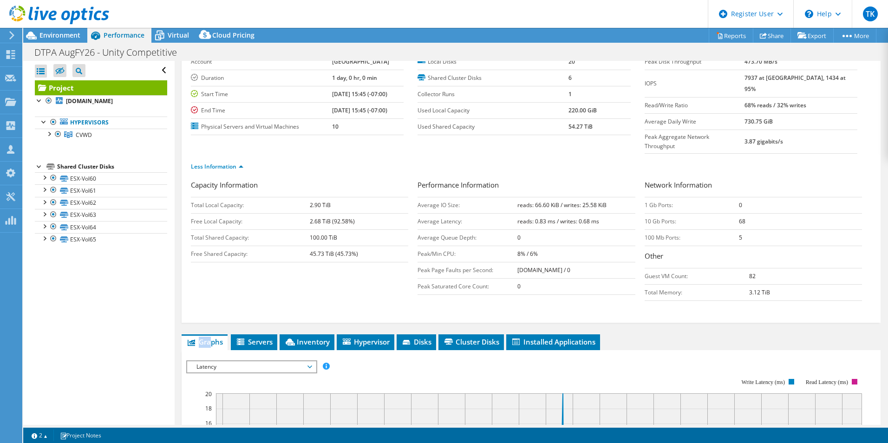
scroll to position [0, 0]
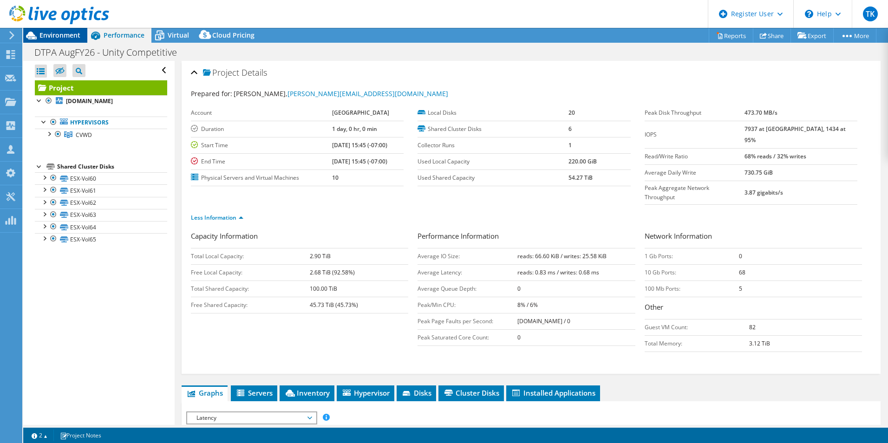
click at [45, 38] on span "Environment" at bounding box center [59, 35] width 41 height 9
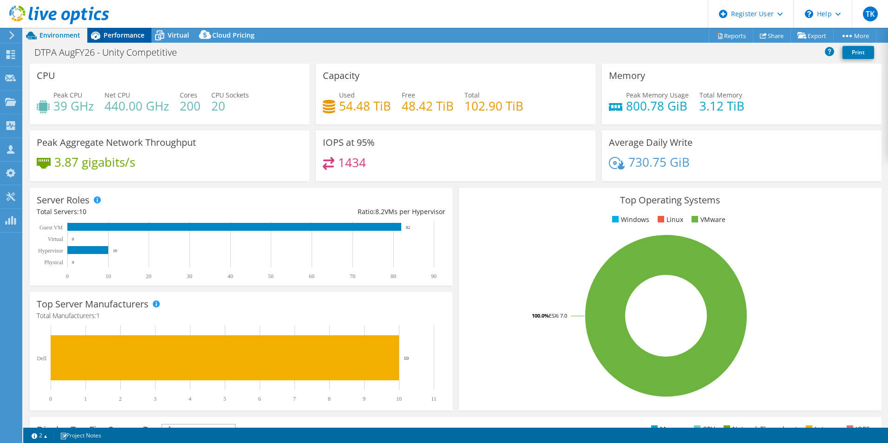
click at [123, 41] on div "Performance" at bounding box center [119, 35] width 64 height 15
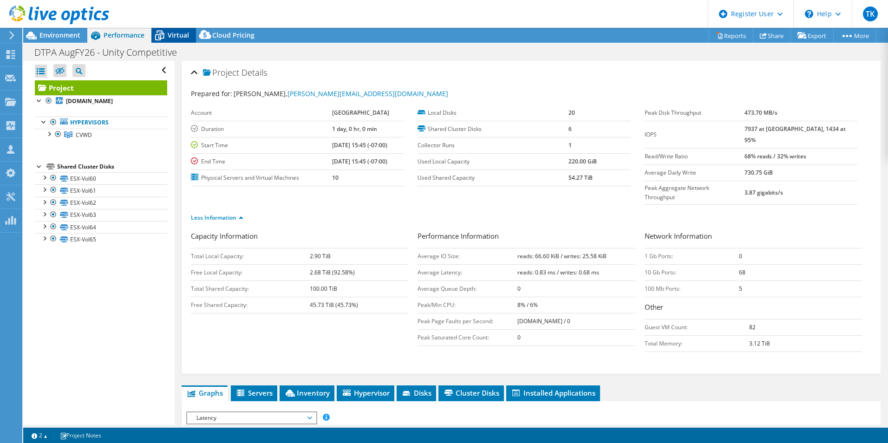
click at [156, 34] on icon at bounding box center [159, 35] width 16 height 16
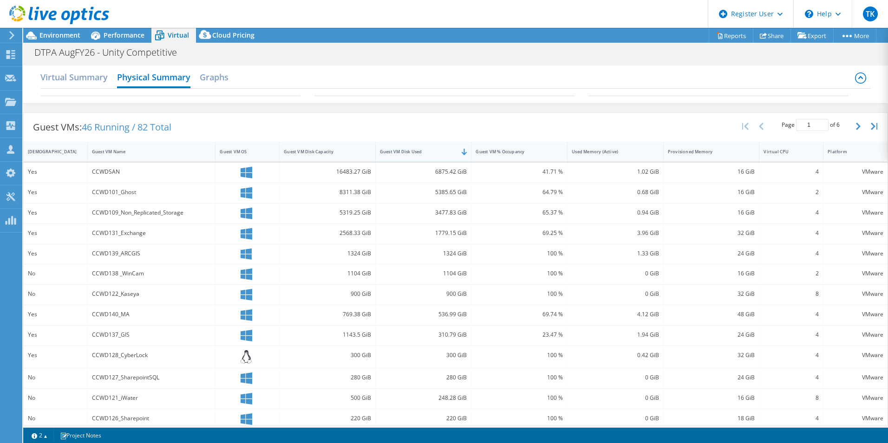
click at [441, 153] on div "Guest VM Disk Used" at bounding box center [418, 152] width 76 height 6
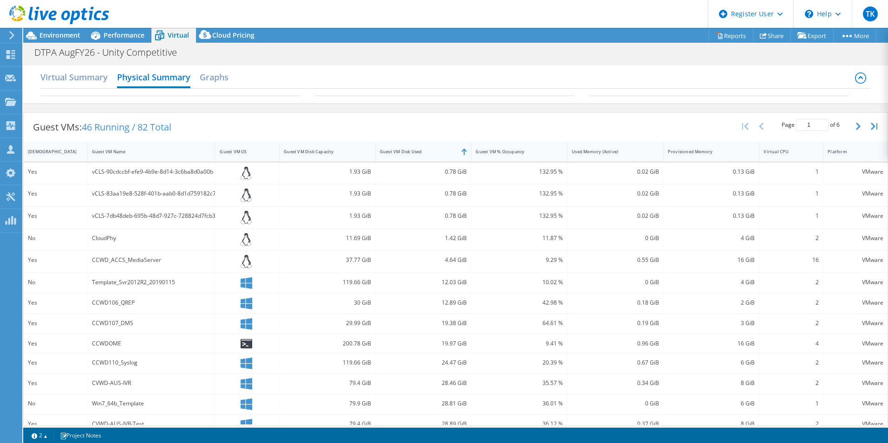
click at [441, 153] on div "Guest VM Disk Used" at bounding box center [418, 152] width 76 height 6
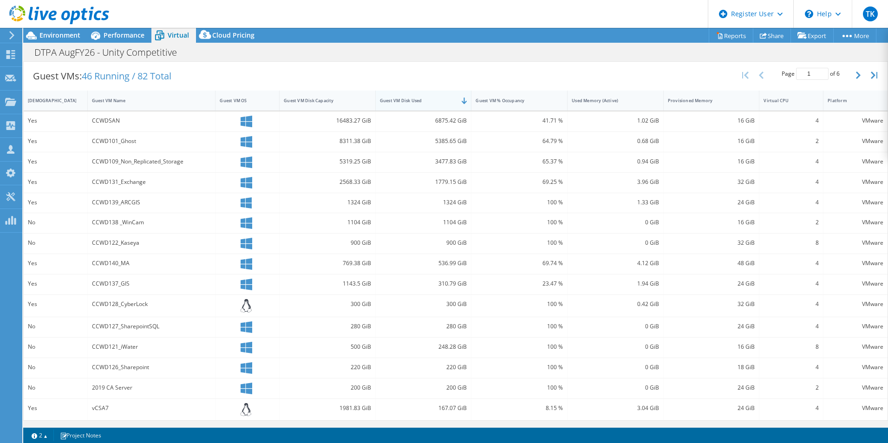
scroll to position [52, 0]
click at [144, 35] on div "Performance" at bounding box center [119, 35] width 64 height 15
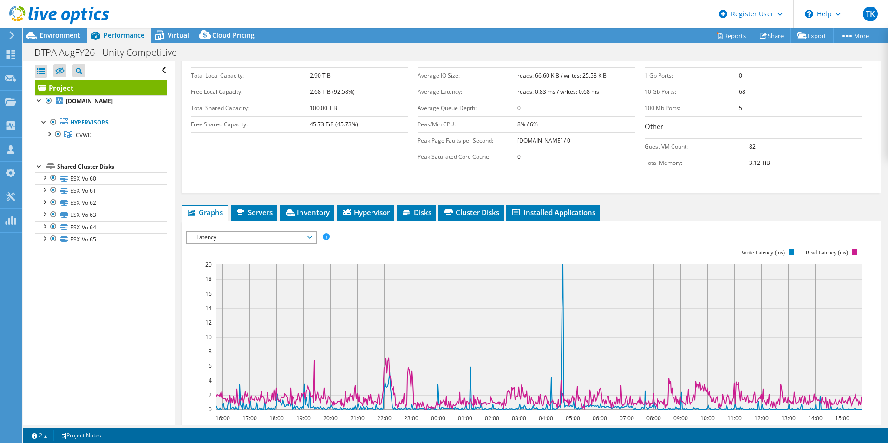
scroll to position [186, 0]
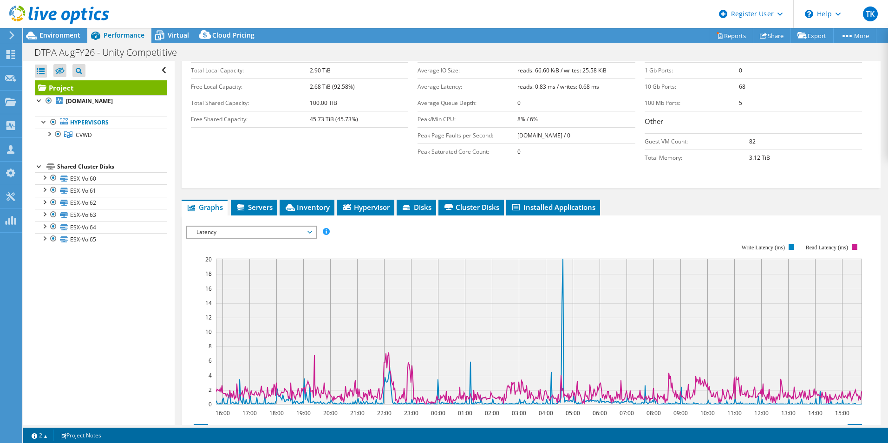
click at [250, 227] on span "Latency" at bounding box center [251, 232] width 119 height 11
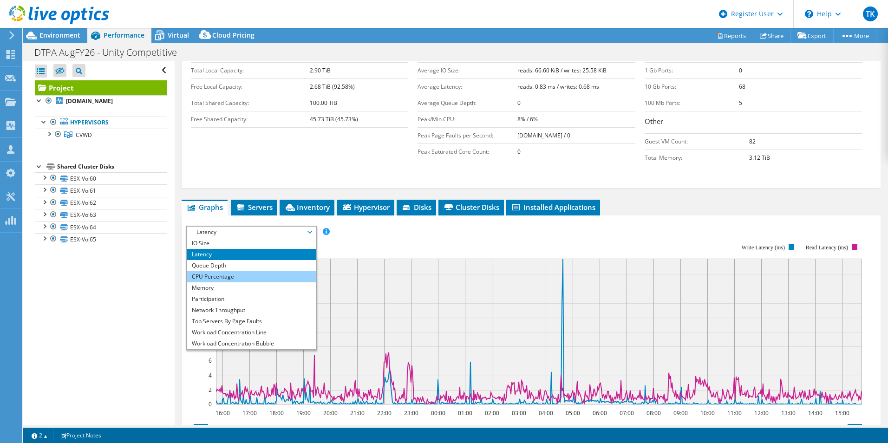
scroll to position [33, 0]
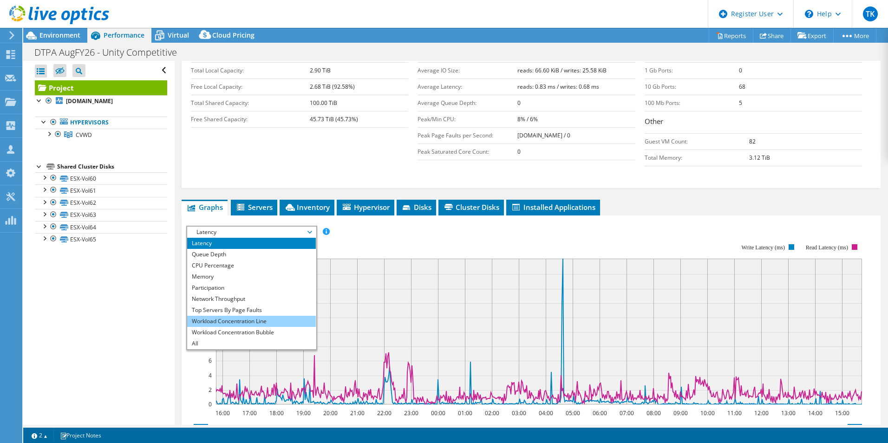
click at [234, 316] on li "Workload Concentration Line" at bounding box center [251, 321] width 129 height 11
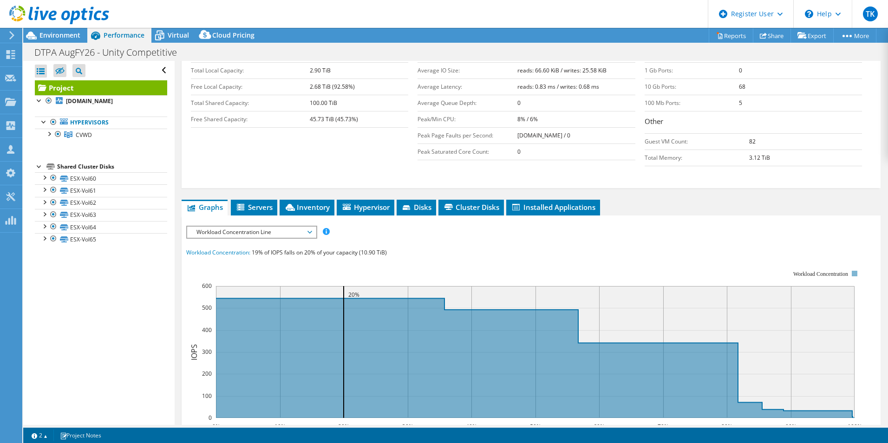
click at [213, 227] on span "Workload Concentration Line" at bounding box center [251, 232] width 119 height 11
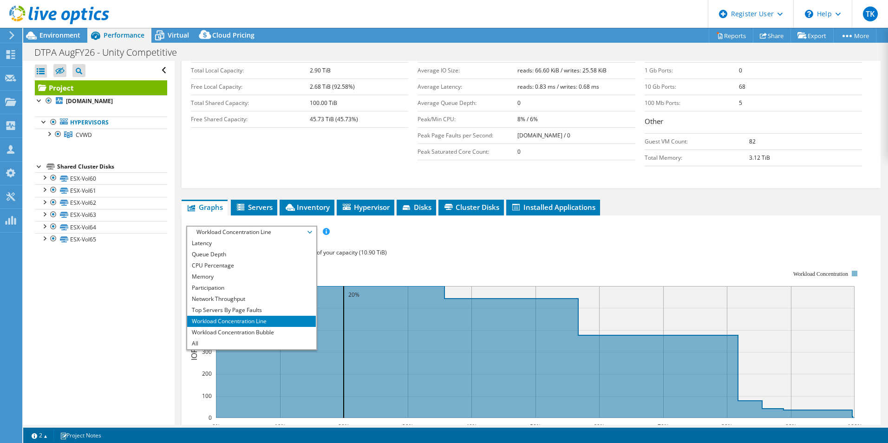
click at [215, 316] on li "Workload Concentration Line" at bounding box center [251, 321] width 129 height 11
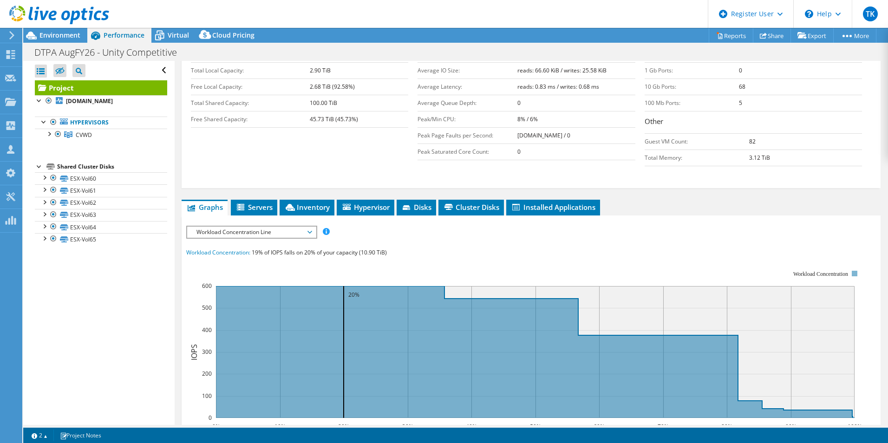
click at [215, 227] on span "Workload Concentration Line" at bounding box center [251, 232] width 119 height 11
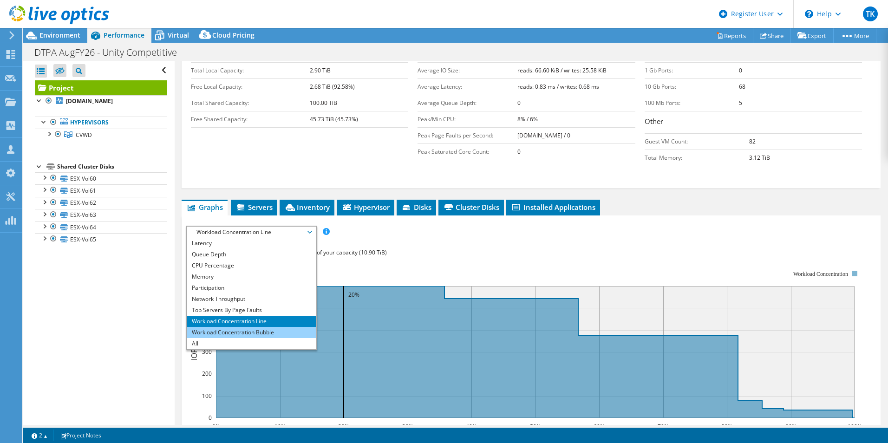
click at [211, 327] on li "Workload Concentration Bubble" at bounding box center [251, 332] width 129 height 11
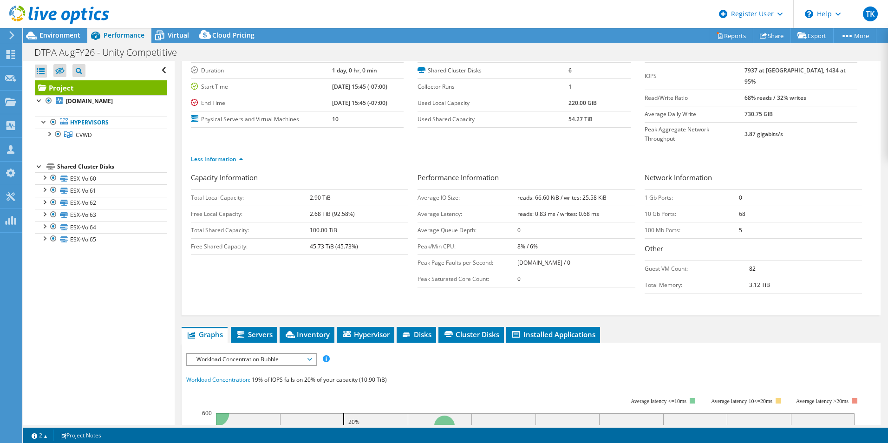
scroll to position [0, 0]
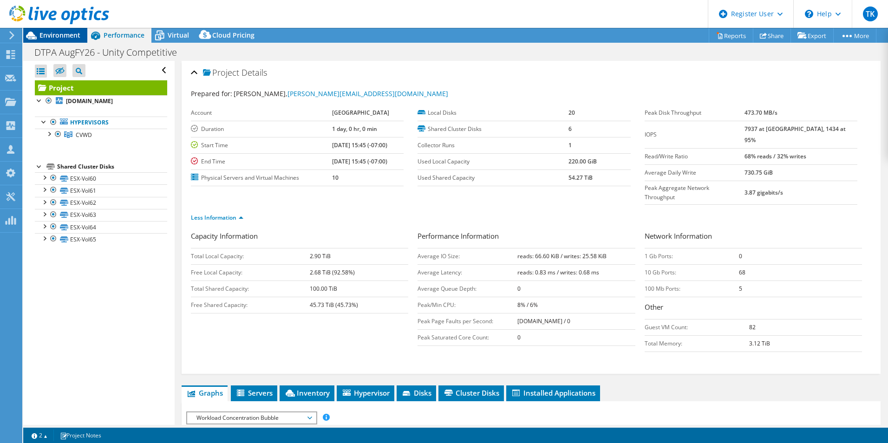
click at [67, 33] on span "Environment" at bounding box center [59, 35] width 41 height 9
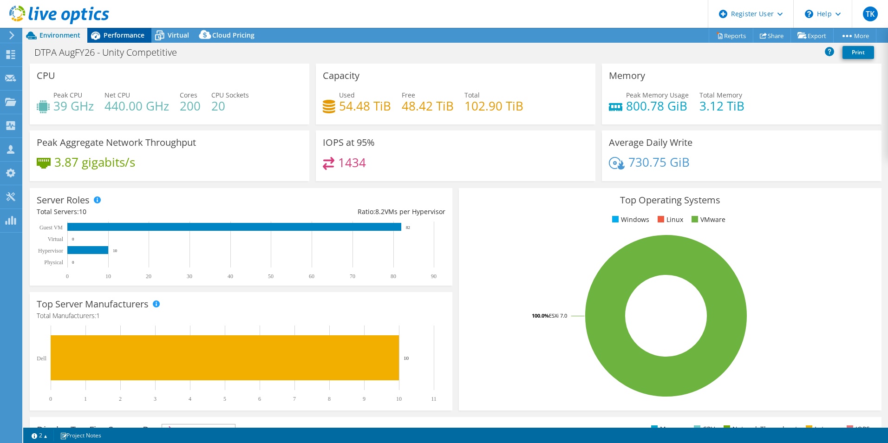
click at [129, 30] on div "Performance" at bounding box center [119, 35] width 64 height 15
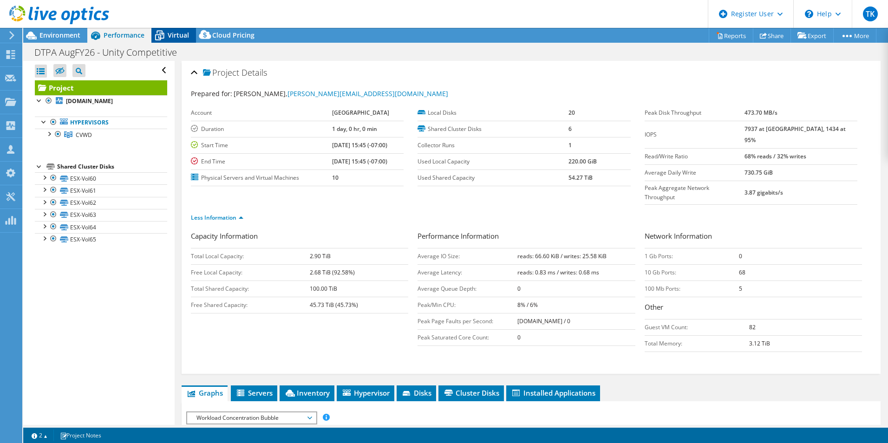
click at [162, 33] on icon at bounding box center [159, 35] width 16 height 16
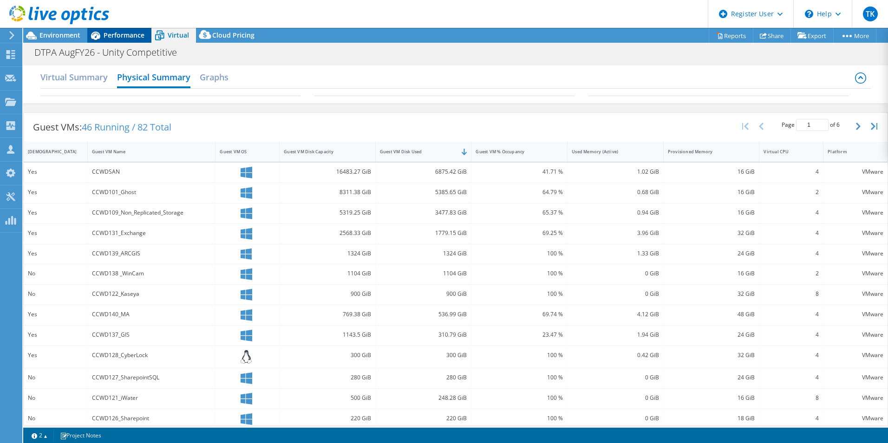
click at [137, 39] on span "Performance" at bounding box center [124, 35] width 41 height 9
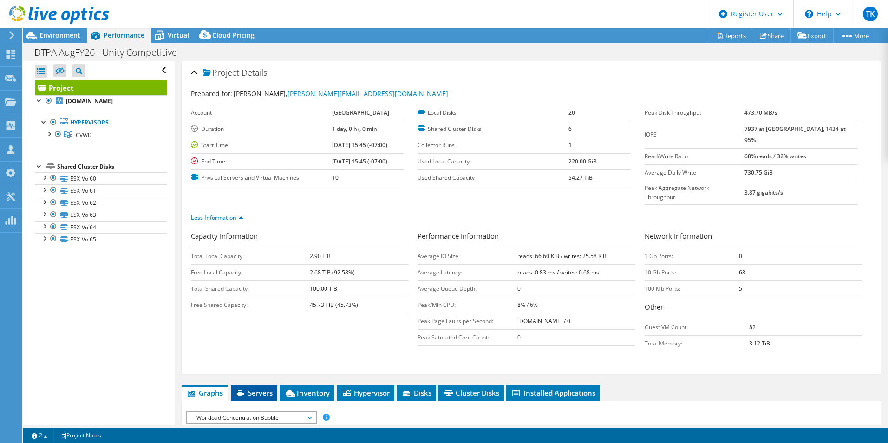
click at [239, 385] on li "Servers" at bounding box center [254, 393] width 46 height 16
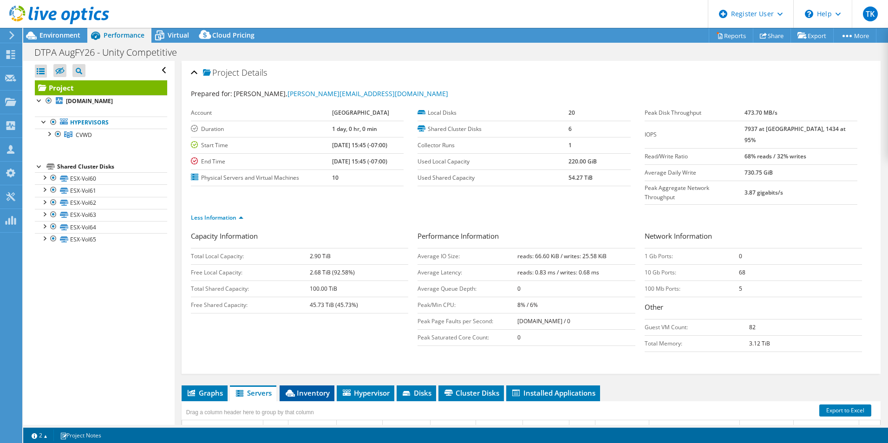
click at [292, 385] on li "Inventory" at bounding box center [307, 393] width 55 height 16
click at [374, 385] on li "Hypervisor" at bounding box center [366, 393] width 58 height 16
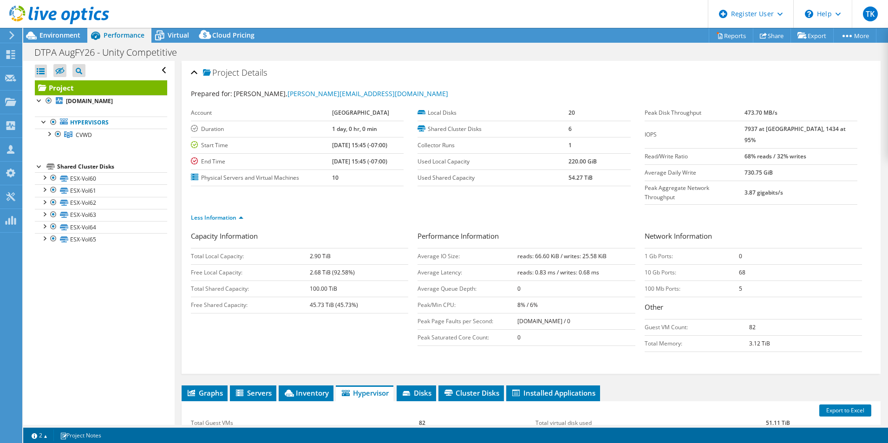
click at [391, 385] on li "Hypervisor" at bounding box center [365, 393] width 58 height 16
click at [397, 385] on ul "Graphs Servers Inventory Hypervisor Disks Cluster Disks Installed Applications" at bounding box center [531, 393] width 699 height 16
click at [404, 388] on span "Disks" at bounding box center [416, 392] width 30 height 9
click at [455, 366] on div "Project Details Prepared for: [PERSON_NAME], [PERSON_NAME][EMAIL_ADDRESS][DOMAI…" at bounding box center [531, 347] width 713 height 573
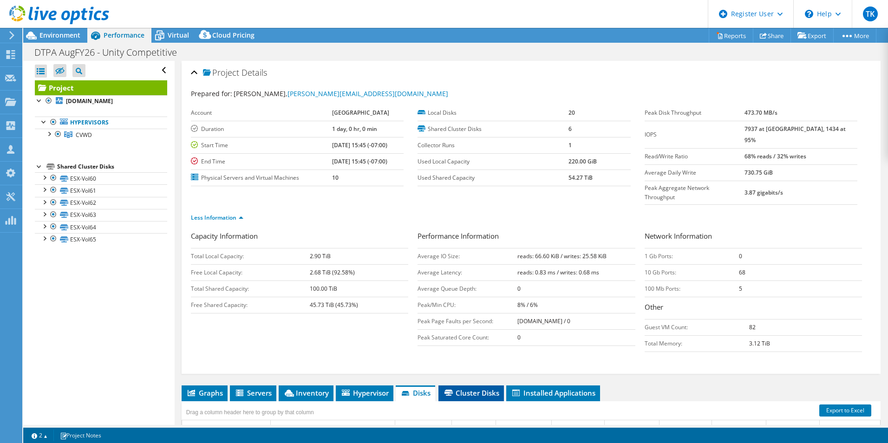
click at [456, 385] on li "Cluster Disks" at bounding box center [470, 393] width 65 height 16
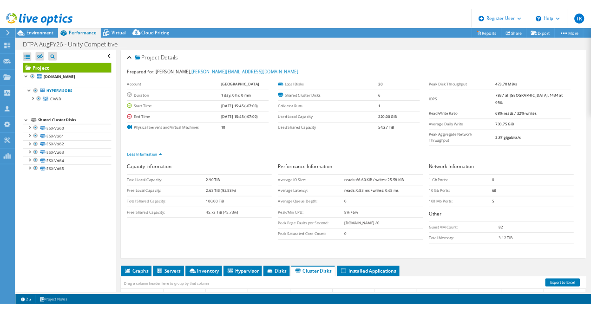
scroll to position [190, 0]
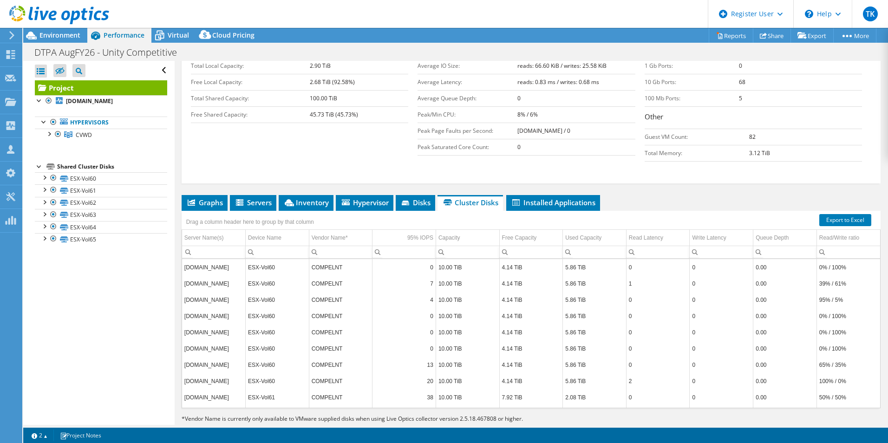
click at [563, 211] on div "Drag a column header here to group by that column" at bounding box center [531, 217] width 699 height 12
click at [565, 198] on span "Installed Applications" at bounding box center [553, 202] width 85 height 9
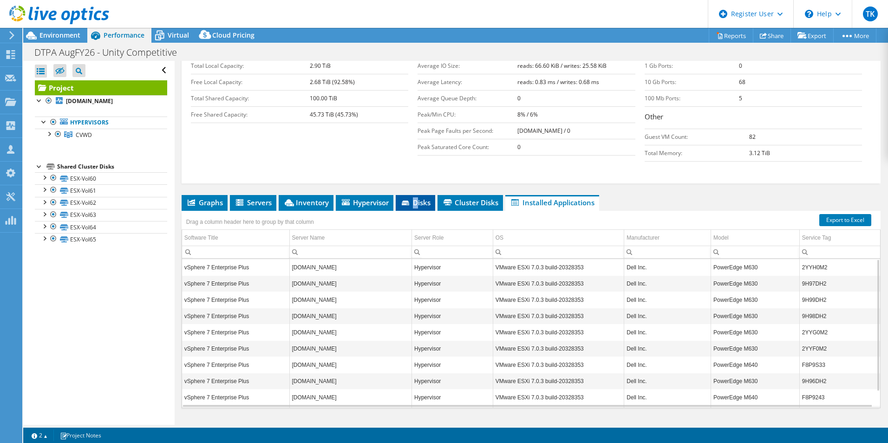
click at [417, 198] on span "Disks" at bounding box center [415, 202] width 30 height 9
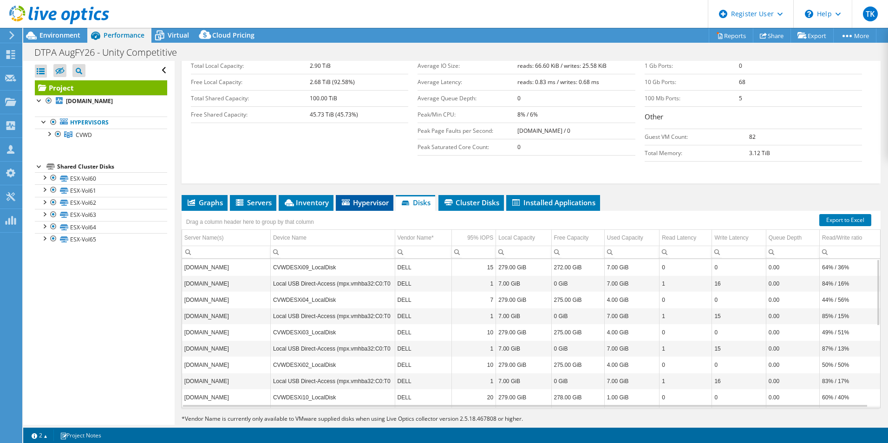
drag, startPoint x: 417, startPoint y: 185, endPoint x: 374, endPoint y: 182, distance: 42.9
click at [374, 198] on span "Hypervisor" at bounding box center [364, 202] width 48 height 9
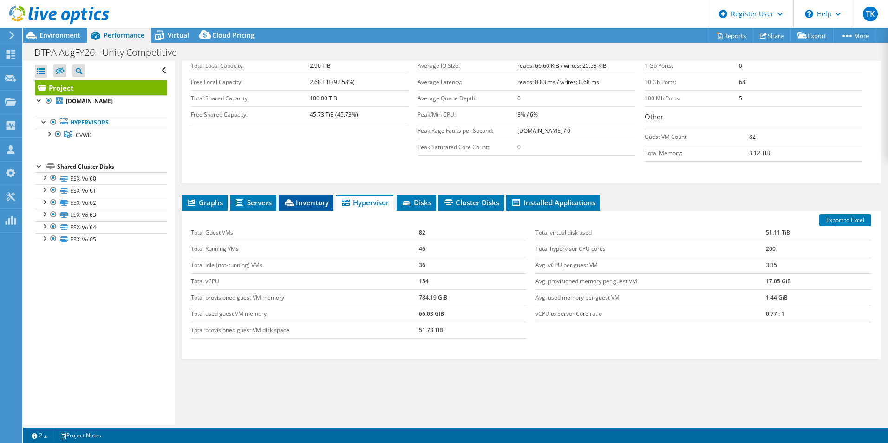
click at [319, 198] on span "Inventory" at bounding box center [306, 202] width 46 height 9
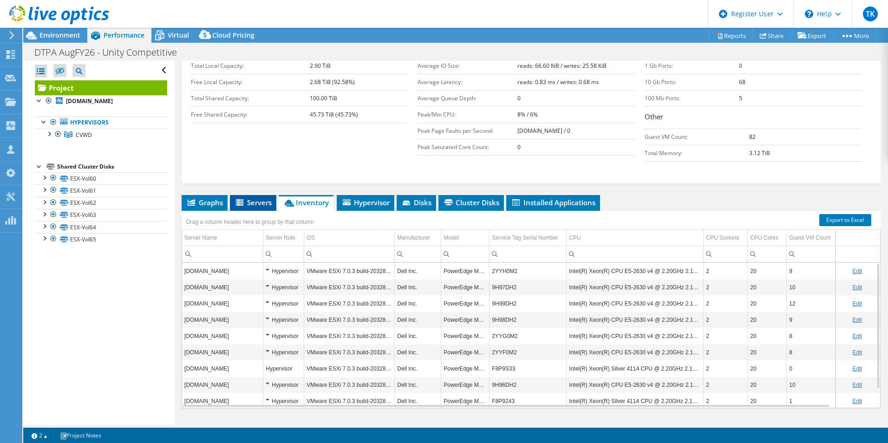
click at [243, 199] on icon at bounding box center [240, 203] width 9 height 8
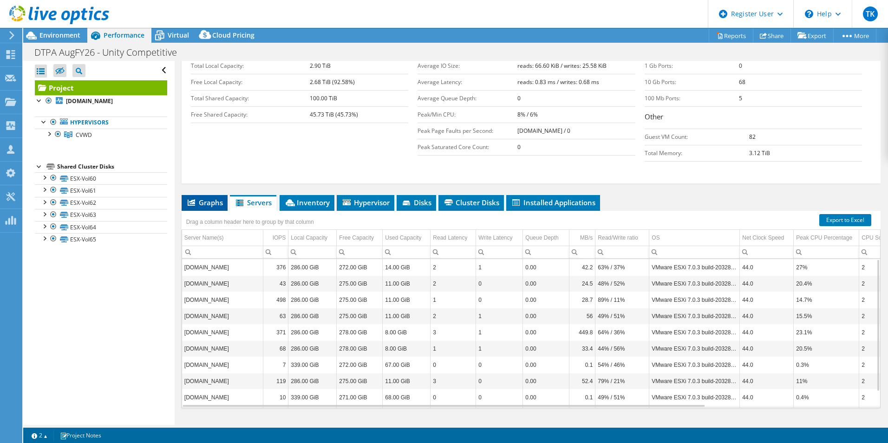
click at [190, 199] on icon at bounding box center [191, 202] width 7 height 7
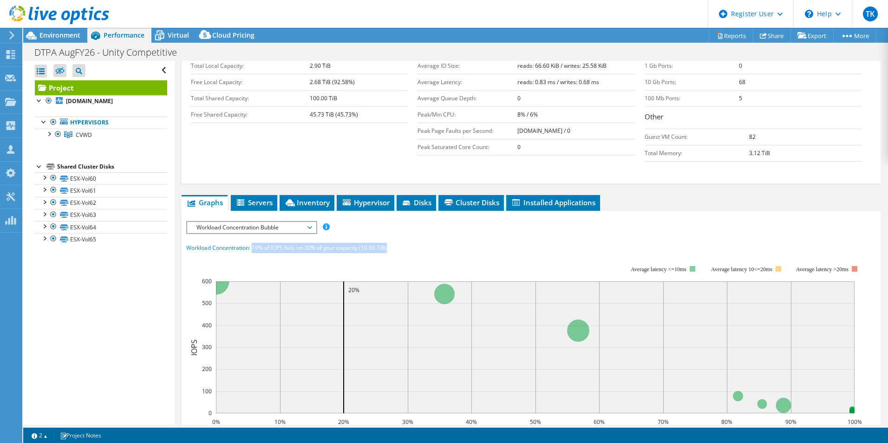
drag, startPoint x: 391, startPoint y: 227, endPoint x: 253, endPoint y: 228, distance: 138.8
click at [253, 243] on div "Workload Concentration: 19% of IOPS falls on 20% of your capacity (10.90 TiB)" at bounding box center [531, 248] width 690 height 10
drag, startPoint x: 253, startPoint y: 228, endPoint x: 253, endPoint y: 242, distance: 14.4
click at [253, 253] on rect at bounding box center [524, 346] width 676 height 186
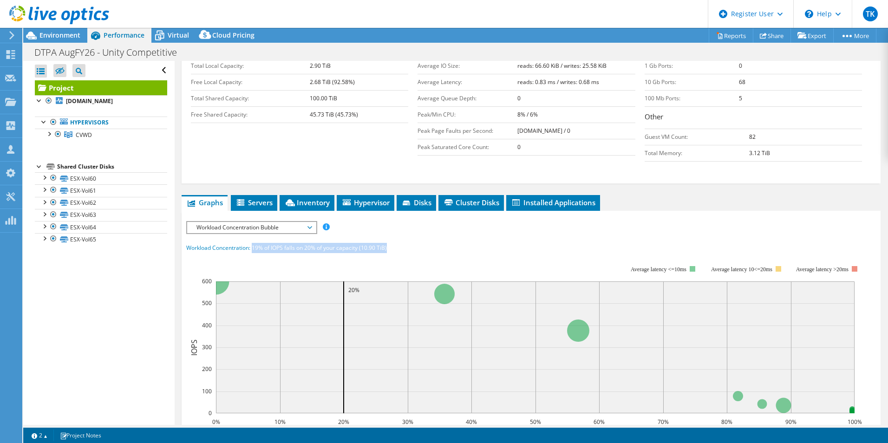
click at [265, 244] on span "19% of IOPS falls on 20% of your capacity (10.90 TiB)" at bounding box center [319, 248] width 135 height 8
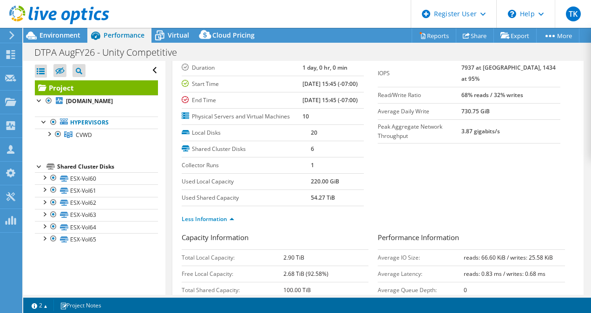
scroll to position [0, 0]
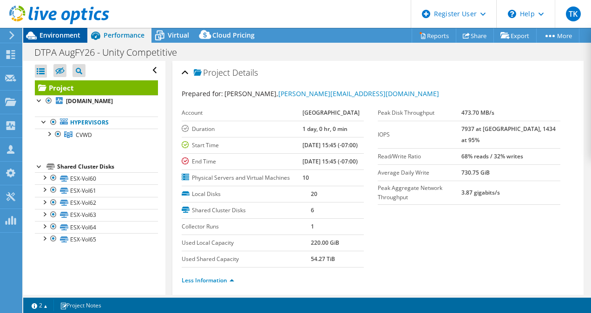
click at [76, 32] on span "Environment" at bounding box center [59, 35] width 41 height 9
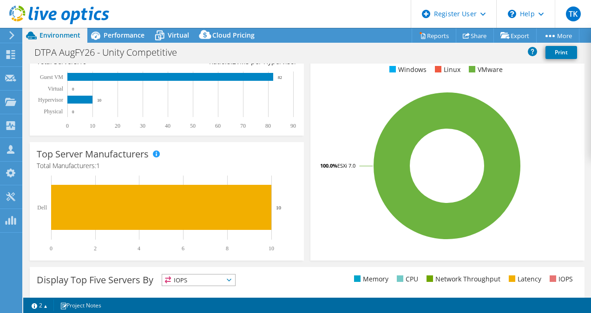
scroll to position [176, 0]
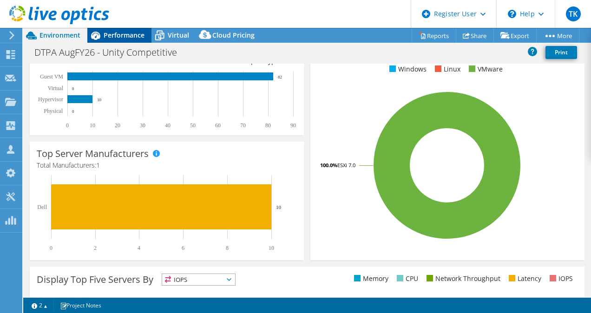
click at [120, 34] on span "Performance" at bounding box center [124, 35] width 41 height 9
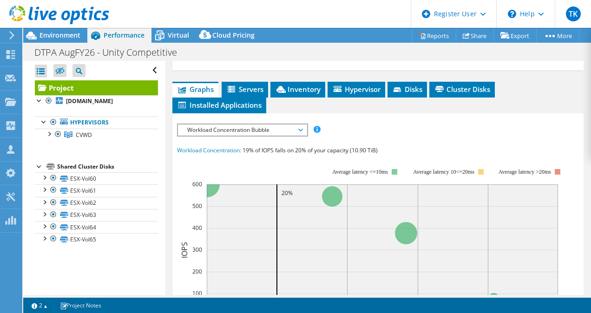
scroll to position [504, 0]
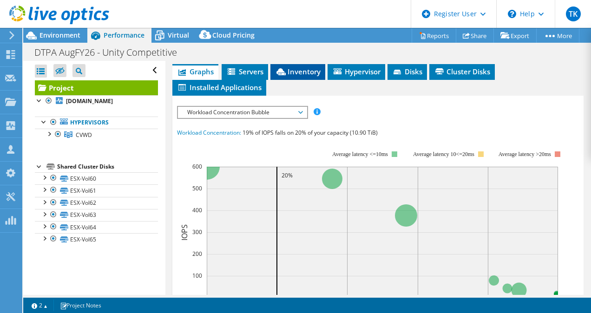
click at [293, 76] on span "Inventory" at bounding box center [298, 71] width 46 height 9
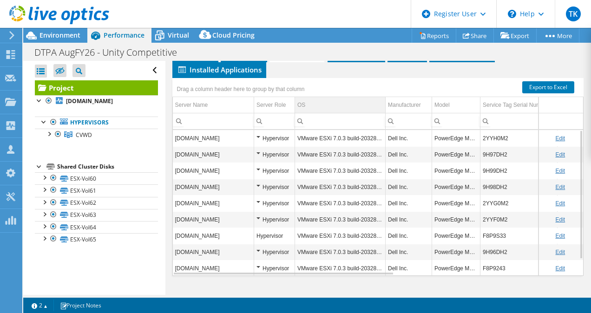
scroll to position [534, 0]
click at [328, 75] on ul "Graphs Servers Inventory Hypervisor Disks Cluster Disks Installed Applications" at bounding box center [377, 62] width 411 height 32
click at [337, 59] on span "Hypervisor" at bounding box center [356, 53] width 48 height 9
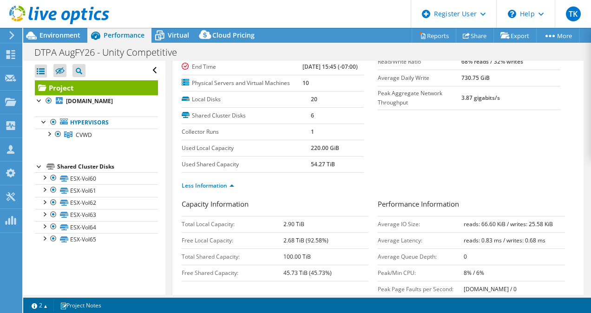
scroll to position [37, 0]
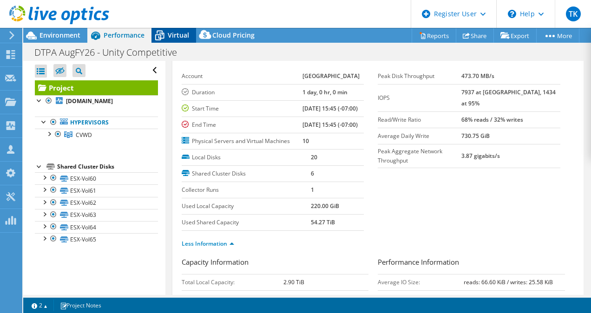
click at [183, 31] on span "Virtual" at bounding box center [178, 35] width 21 height 9
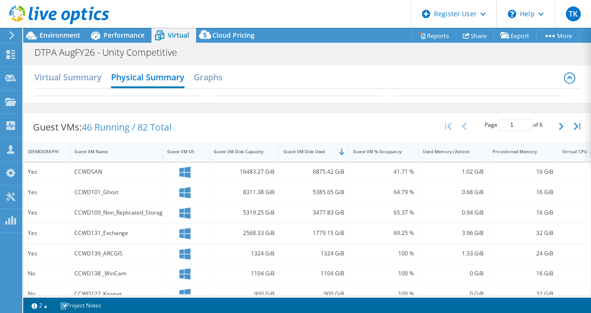
scroll to position [25, 0]
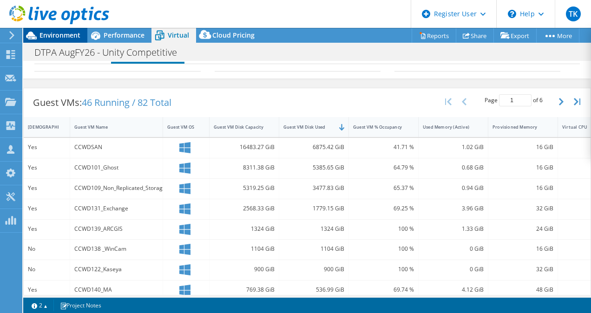
click at [46, 33] on span "Environment" at bounding box center [59, 35] width 41 height 9
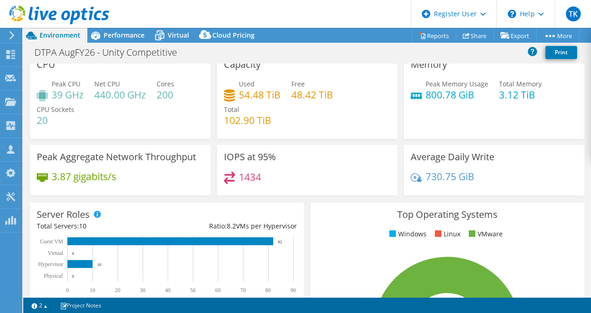
scroll to position [0, 0]
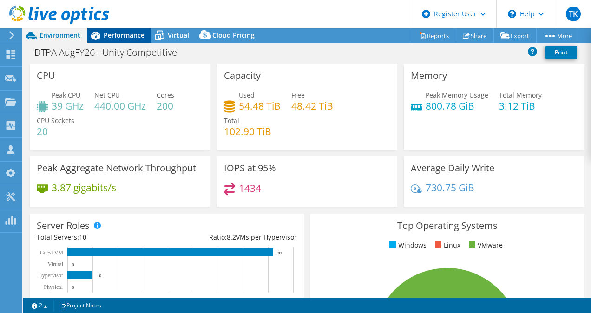
click at [124, 29] on div "Performance" at bounding box center [119, 35] width 64 height 15
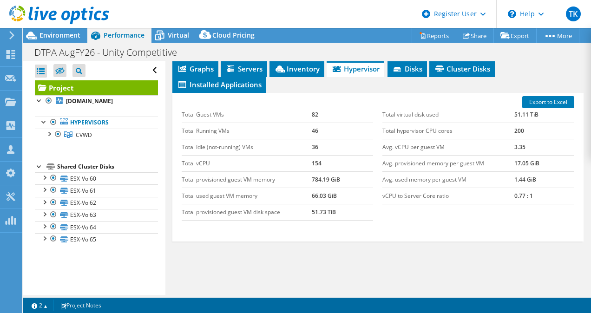
scroll to position [507, 0]
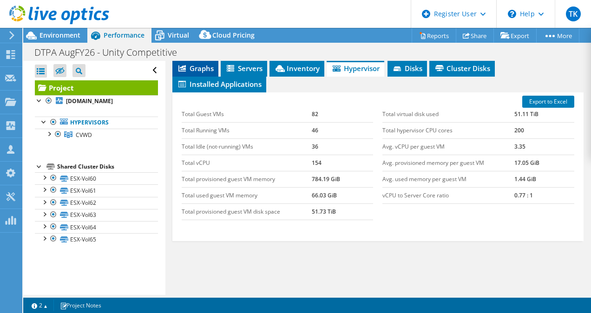
click at [197, 77] on li "Graphs" at bounding box center [195, 69] width 46 height 16
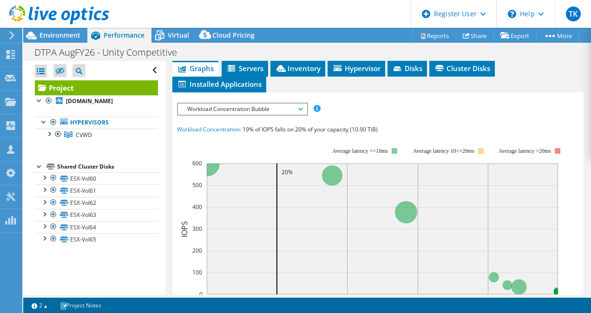
click at [207, 115] on span "Workload Concentration Bubble" at bounding box center [241, 109] width 119 height 11
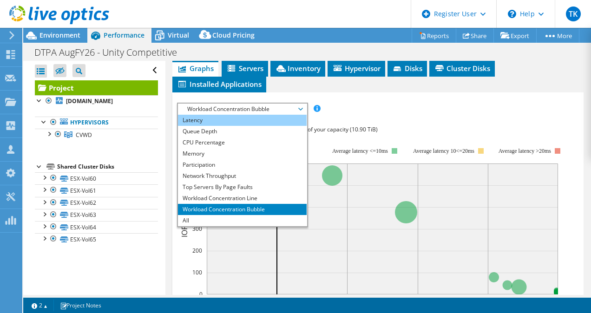
click at [206, 126] on li "Latency" at bounding box center [242, 120] width 129 height 11
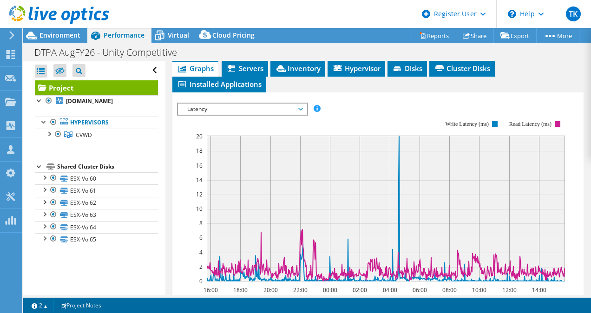
scroll to position [554, 0]
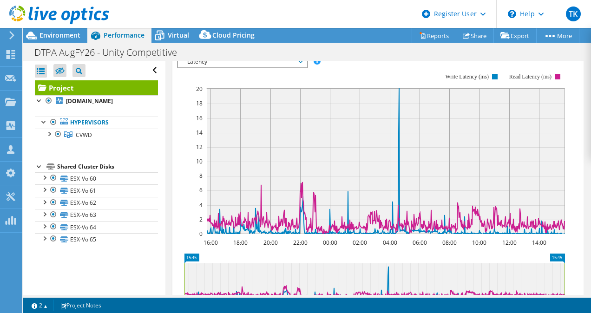
drag, startPoint x: 206, startPoint y: 143, endPoint x: 406, endPoint y: 99, distance: 204.8
click at [406, 99] on rect at bounding box center [371, 154] width 388 height 186
click at [284, 67] on span "Latency" at bounding box center [241, 61] width 119 height 11
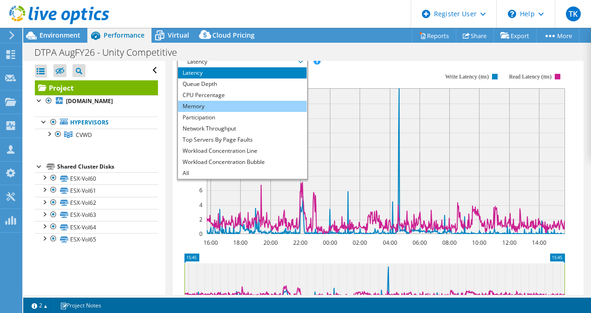
scroll to position [0, 0]
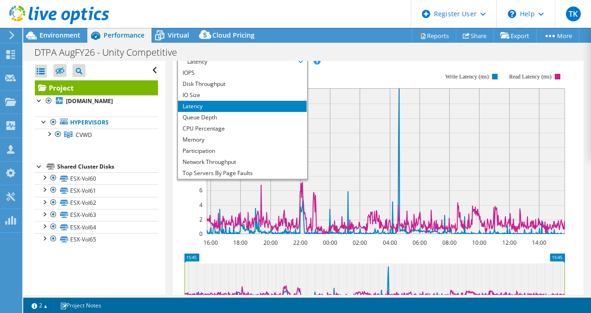
click at [280, 67] on span "Latency" at bounding box center [241, 61] width 119 height 11
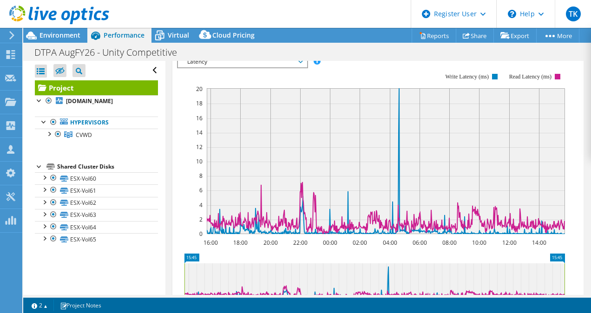
click at [278, 67] on span "Latency" at bounding box center [241, 61] width 119 height 11
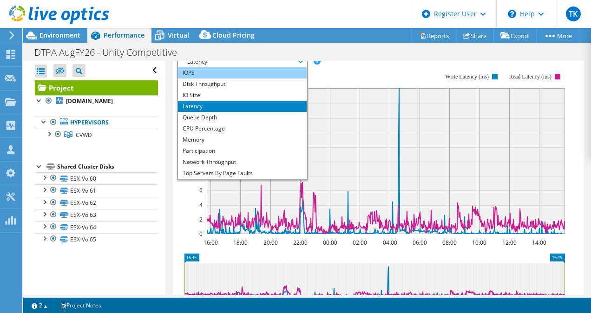
click at [273, 78] on li "IOPS" at bounding box center [242, 72] width 129 height 11
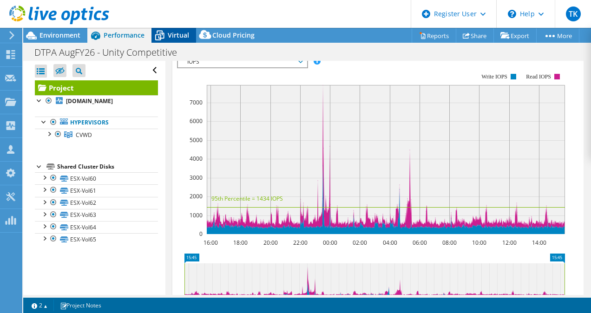
click at [190, 33] on div "Virtual" at bounding box center [173, 35] width 45 height 15
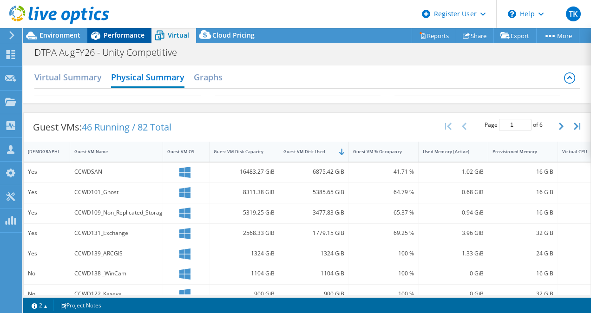
click at [131, 40] on div "Performance" at bounding box center [119, 35] width 64 height 15
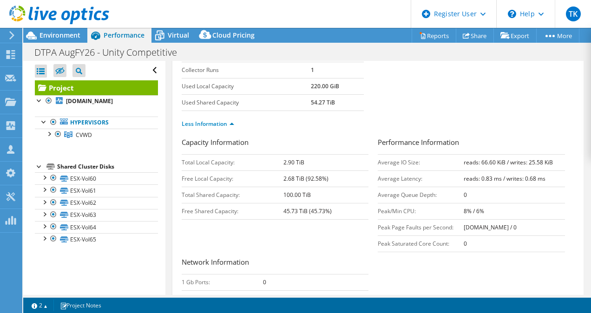
scroll to position [133, 0]
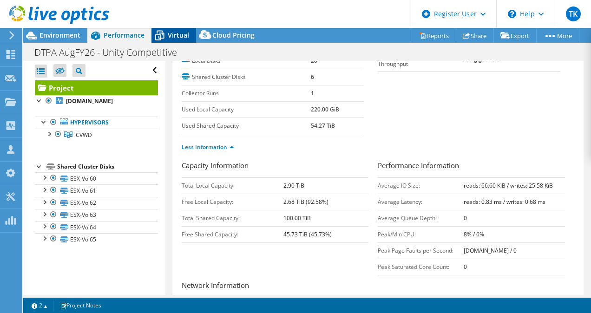
click at [182, 31] on span "Virtual" at bounding box center [178, 35] width 21 height 9
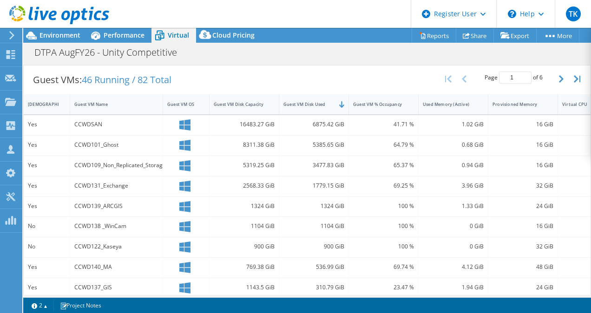
scroll to position [49, 0]
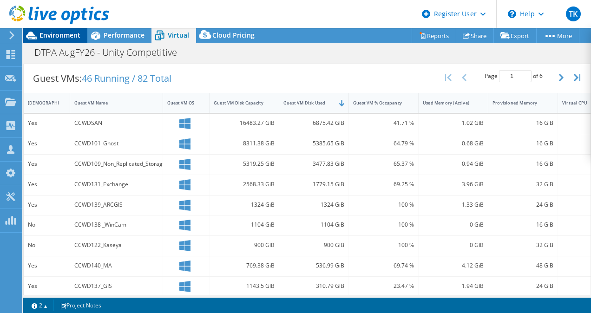
click at [68, 33] on span "Environment" at bounding box center [59, 35] width 41 height 9
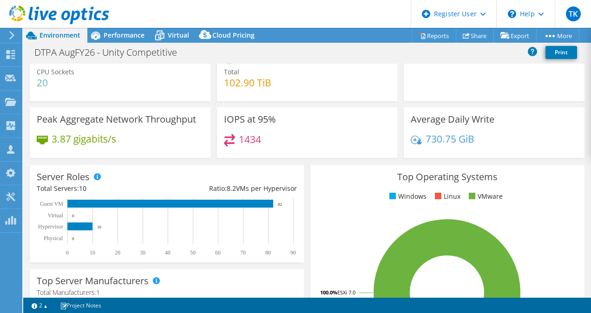
scroll to position [0, 0]
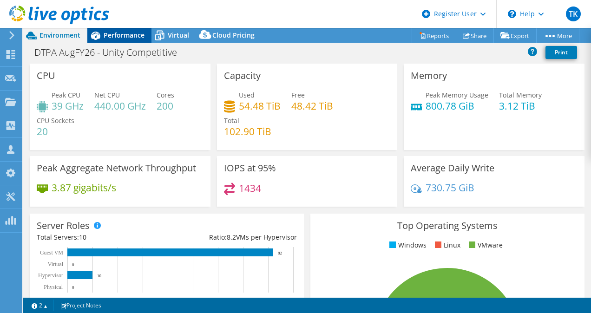
click at [137, 36] on span "Performance" at bounding box center [124, 35] width 41 height 9
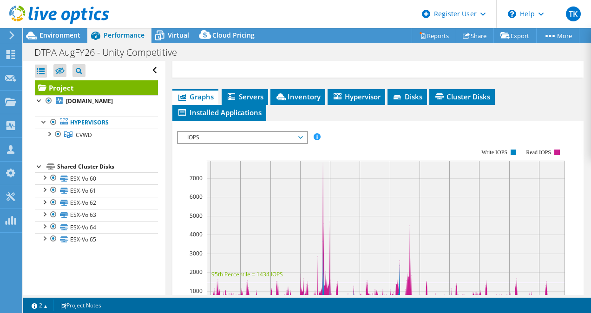
scroll to position [478, 0]
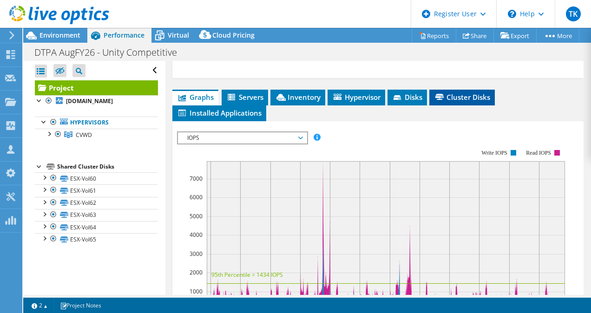
click at [459, 102] on span "Cluster Disks" at bounding box center [462, 96] width 56 height 9
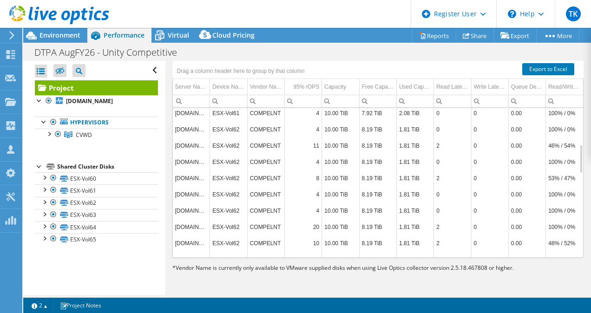
scroll to position [503, 0]
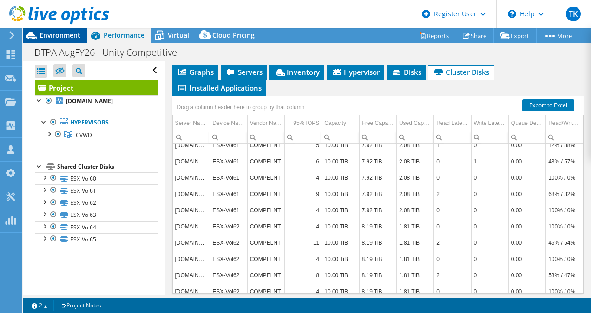
click at [69, 36] on span "Environment" at bounding box center [59, 35] width 41 height 9
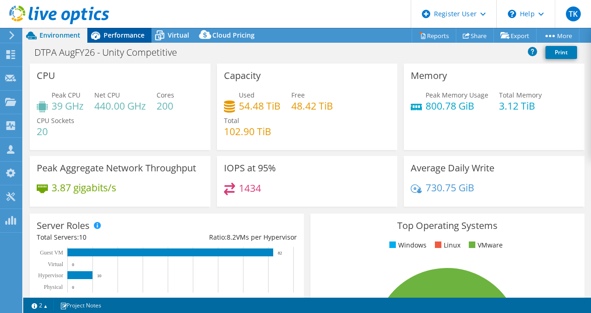
click at [121, 31] on span "Performance" at bounding box center [124, 35] width 41 height 9
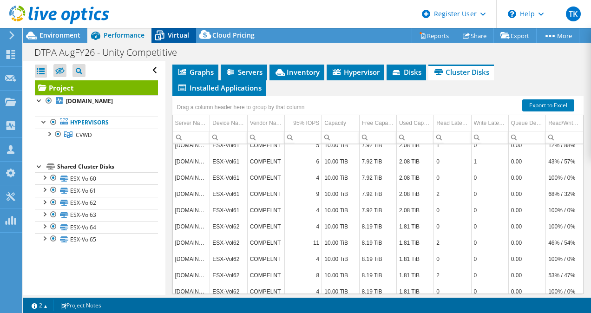
click at [169, 40] on div "Virtual" at bounding box center [173, 35] width 45 height 15
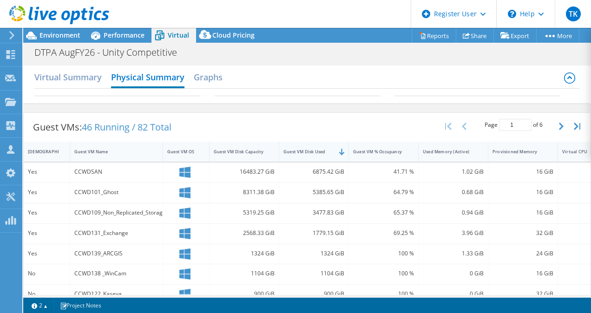
click at [301, 152] on div "Guest VM Disk Used" at bounding box center [308, 152] width 50 height 6
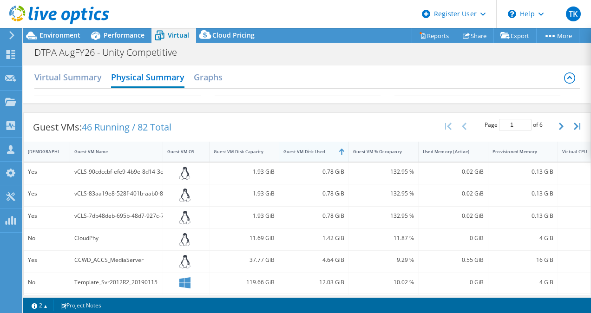
click at [301, 152] on div "Guest VM Disk Used" at bounding box center [308, 152] width 50 height 6
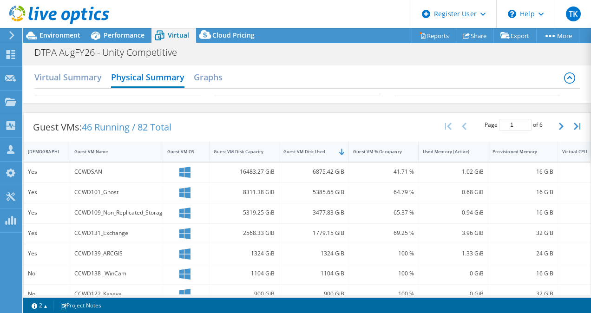
click at [63, 29] on div at bounding box center [54, 15] width 109 height 31
click at [66, 34] on span "Environment" at bounding box center [59, 35] width 41 height 9
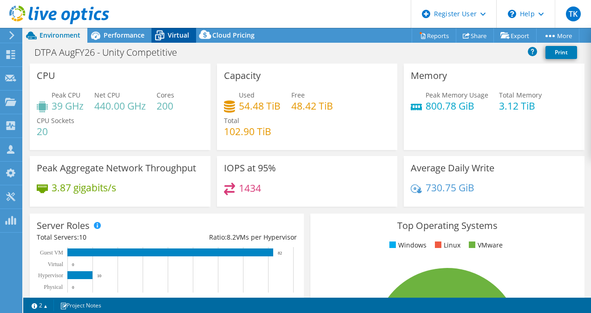
click at [170, 33] on span "Virtual" at bounding box center [178, 35] width 21 height 9
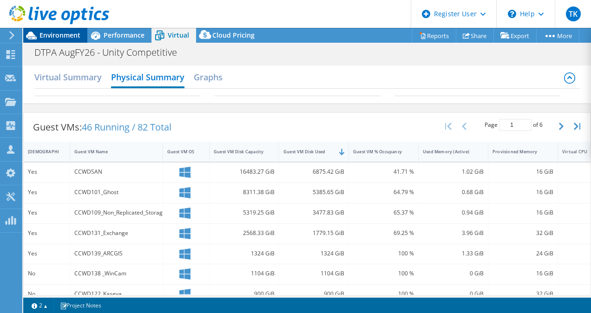
click at [70, 31] on span "Environment" at bounding box center [59, 35] width 41 height 9
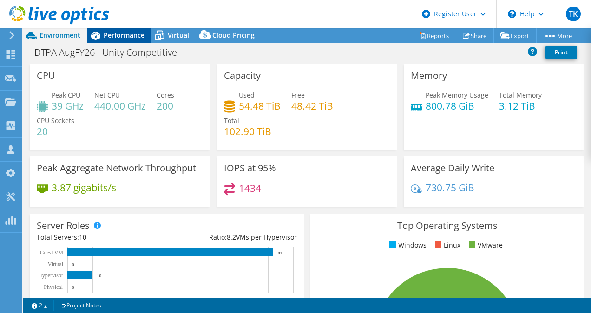
click at [137, 29] on div "Performance" at bounding box center [119, 35] width 64 height 15
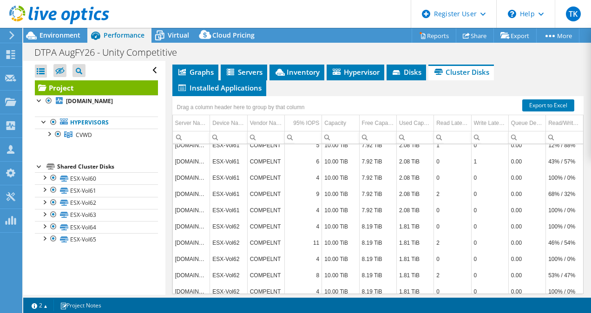
click at [170, 24] on header "TK Dell User [PERSON_NAME] [PERSON_NAME][EMAIL_ADDRESS][PERSON_NAME][DOMAIN_NAM…" at bounding box center [295, 14] width 591 height 28
click at [174, 33] on span "Virtual" at bounding box center [178, 35] width 21 height 9
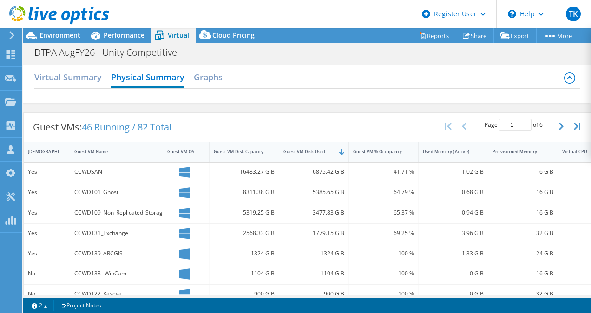
scroll to position [36, 0]
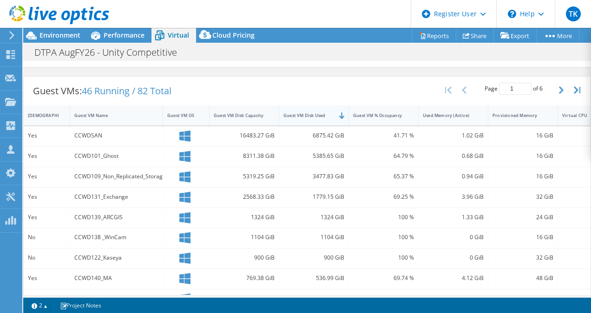
click at [319, 118] on div "Guest VM Disk Used" at bounding box center [308, 115] width 58 height 14
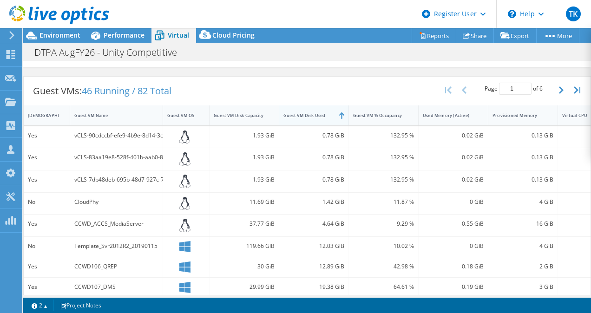
click at [319, 118] on div "Guest VM Disk Used" at bounding box center [308, 115] width 58 height 14
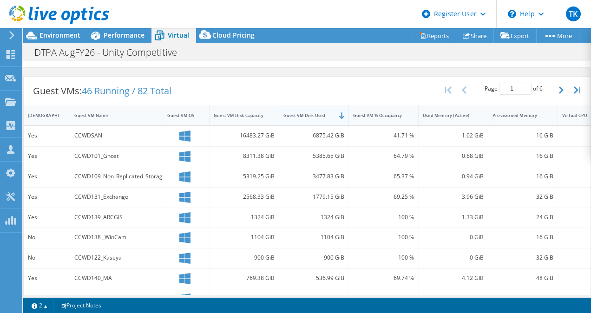
scroll to position [65, 0]
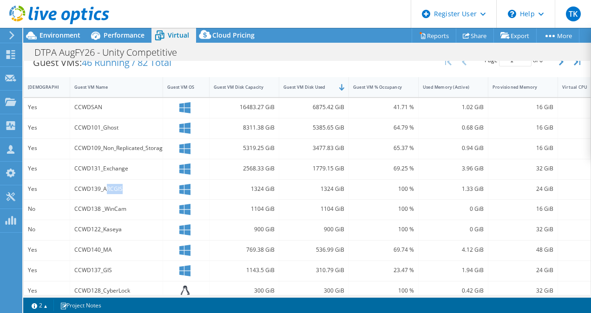
drag, startPoint x: 104, startPoint y: 186, endPoint x: 121, endPoint y: 188, distance: 16.4
click at [121, 188] on div "CCWD139_ARCGIS" at bounding box center [116, 189] width 84 height 10
click at [76, 31] on span "Environment" at bounding box center [59, 35] width 41 height 9
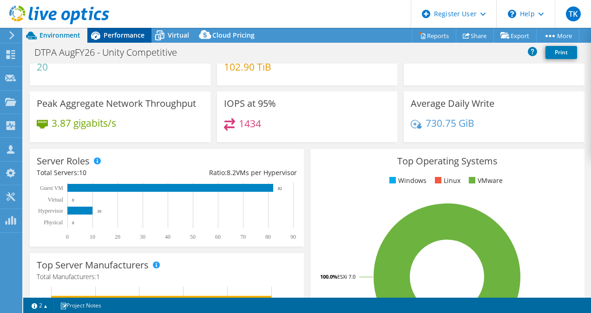
click at [114, 34] on span "Performance" at bounding box center [124, 35] width 41 height 9
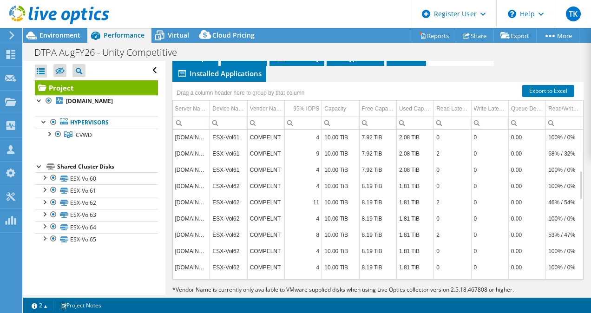
scroll to position [211, 0]
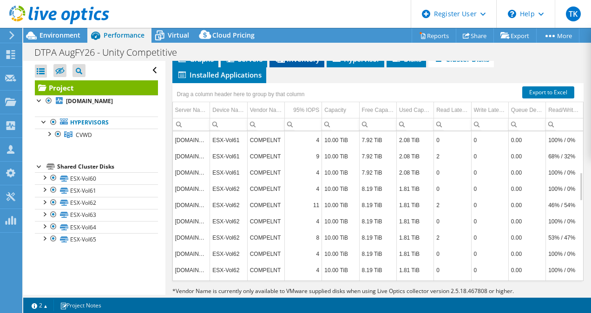
click at [297, 64] on span "Inventory" at bounding box center [297, 58] width 46 height 9
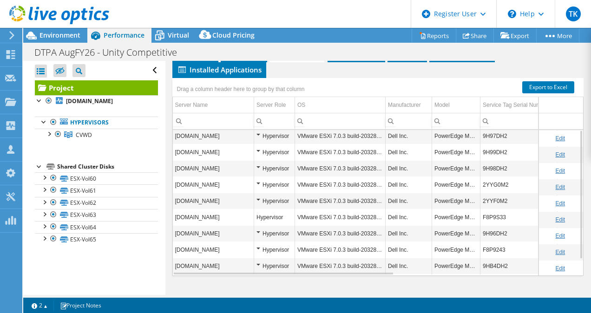
scroll to position [492, 0]
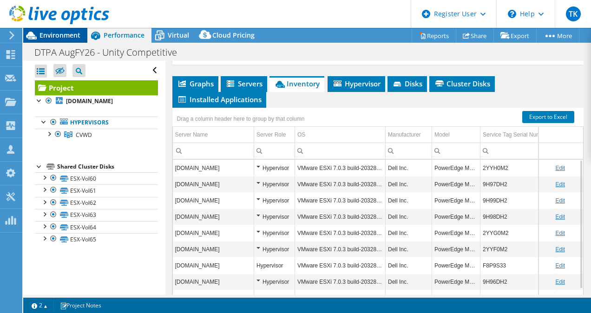
click at [72, 32] on span "Environment" at bounding box center [59, 35] width 41 height 9
